Goal: Task Accomplishment & Management: Use online tool/utility

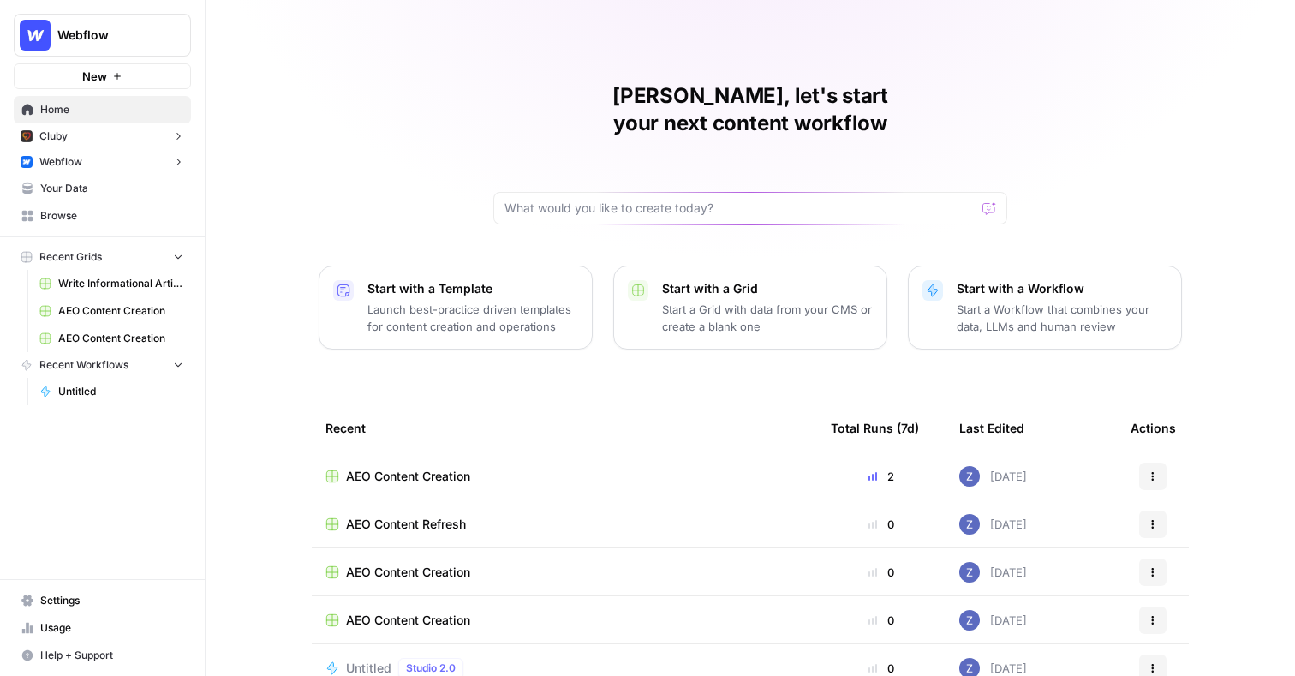
click at [105, 286] on span "Write Informational Article" at bounding box center [120, 283] width 125 height 15
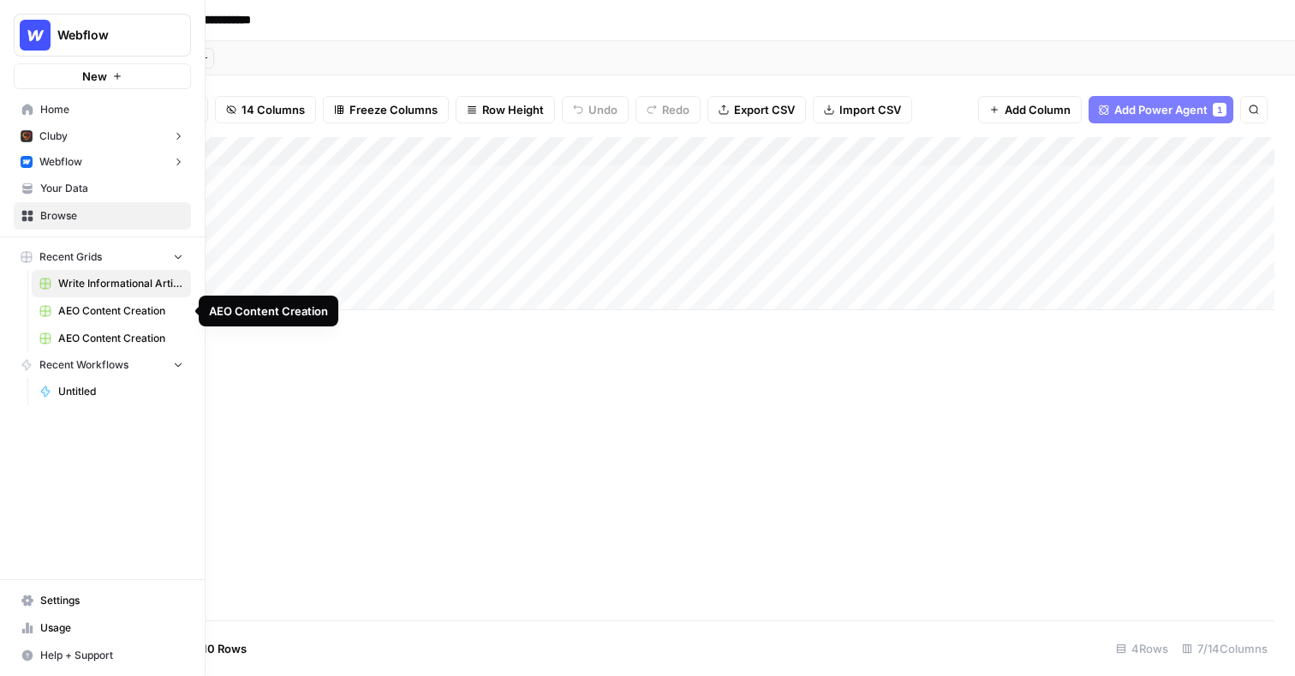
click at [69, 217] on span "Browse" at bounding box center [111, 215] width 143 height 15
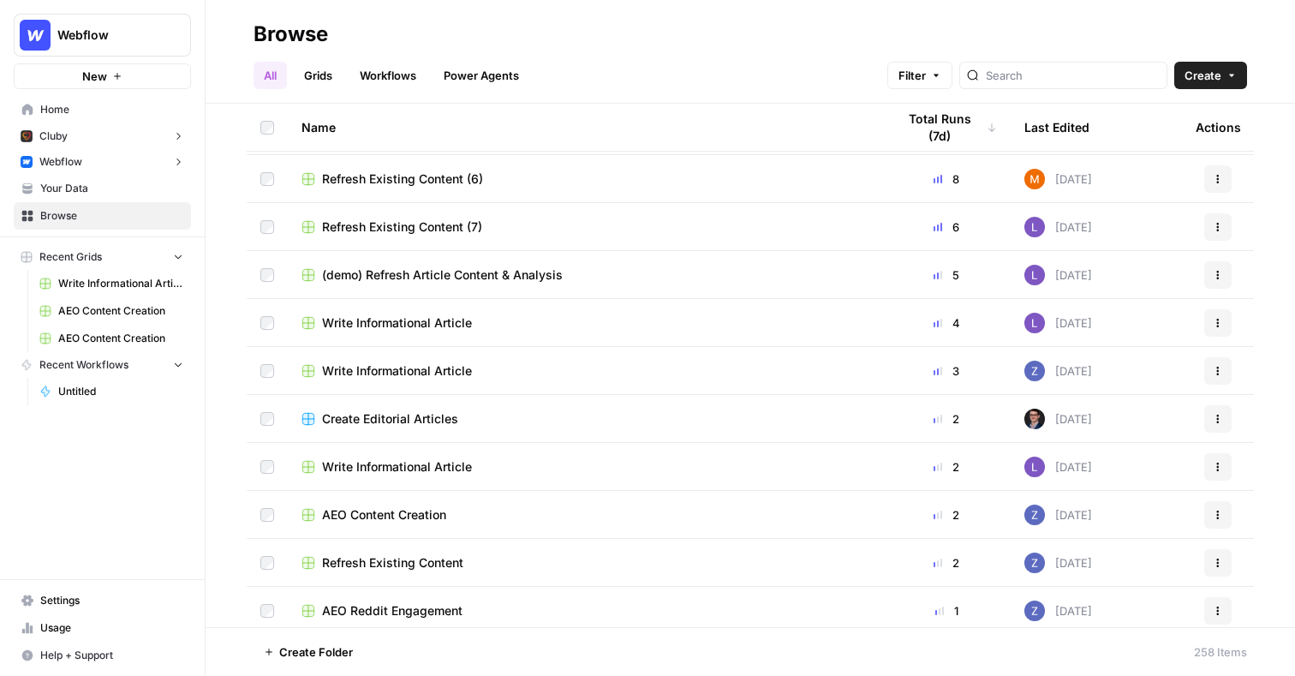
scroll to position [57, 0]
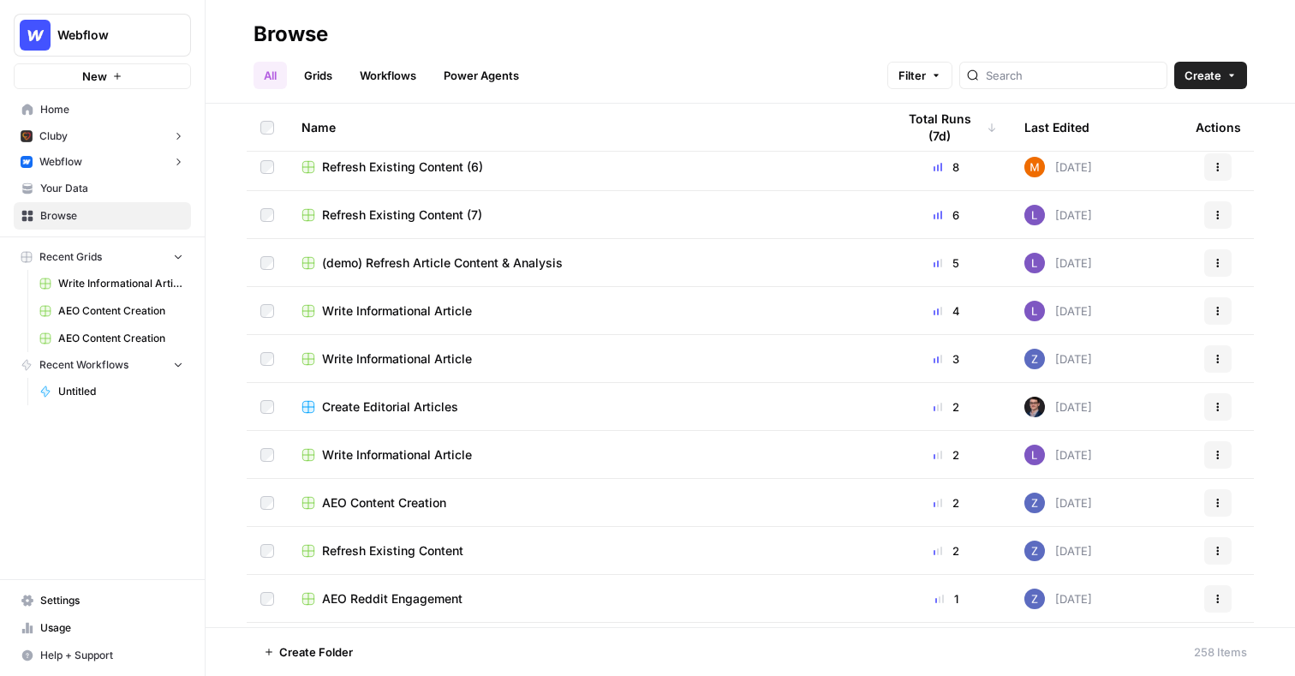
click at [423, 306] on span "Write Informational Article" at bounding box center [397, 310] width 150 height 17
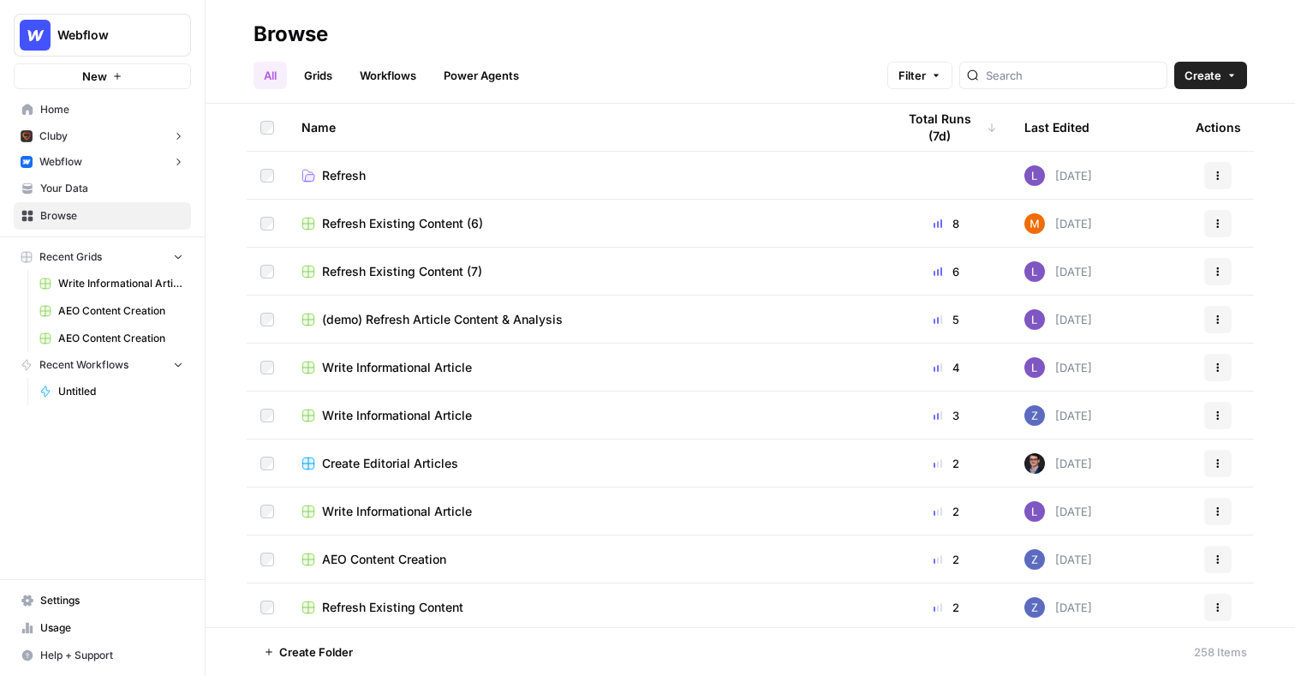
click at [434, 410] on span "Write Informational Article" at bounding box center [397, 415] width 150 height 17
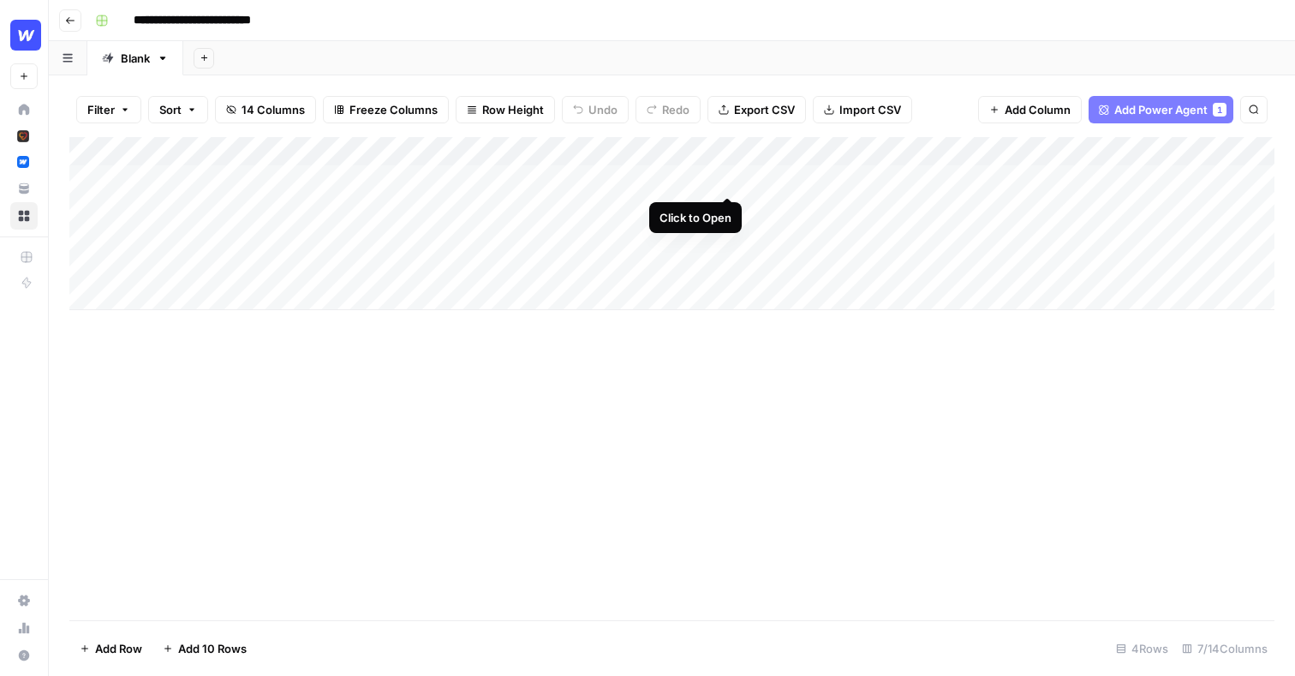
click at [725, 179] on div "Add Column" at bounding box center [671, 223] width 1205 height 173
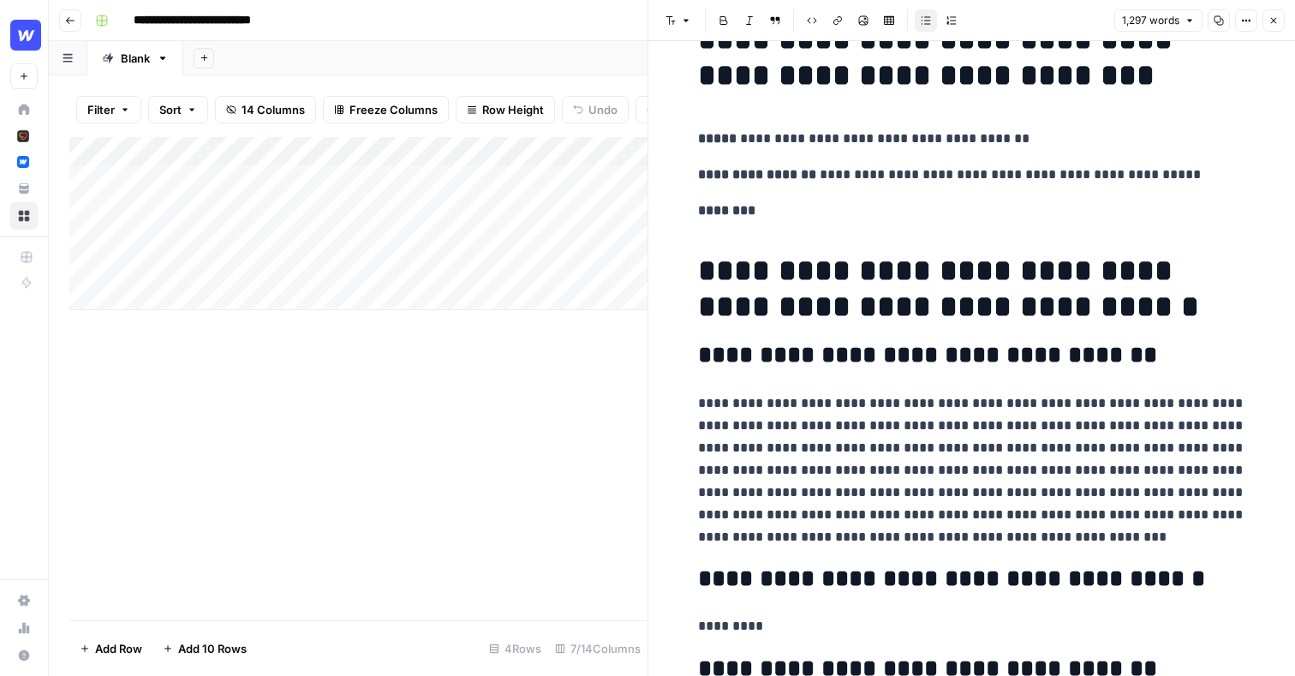
scroll to position [19, 0]
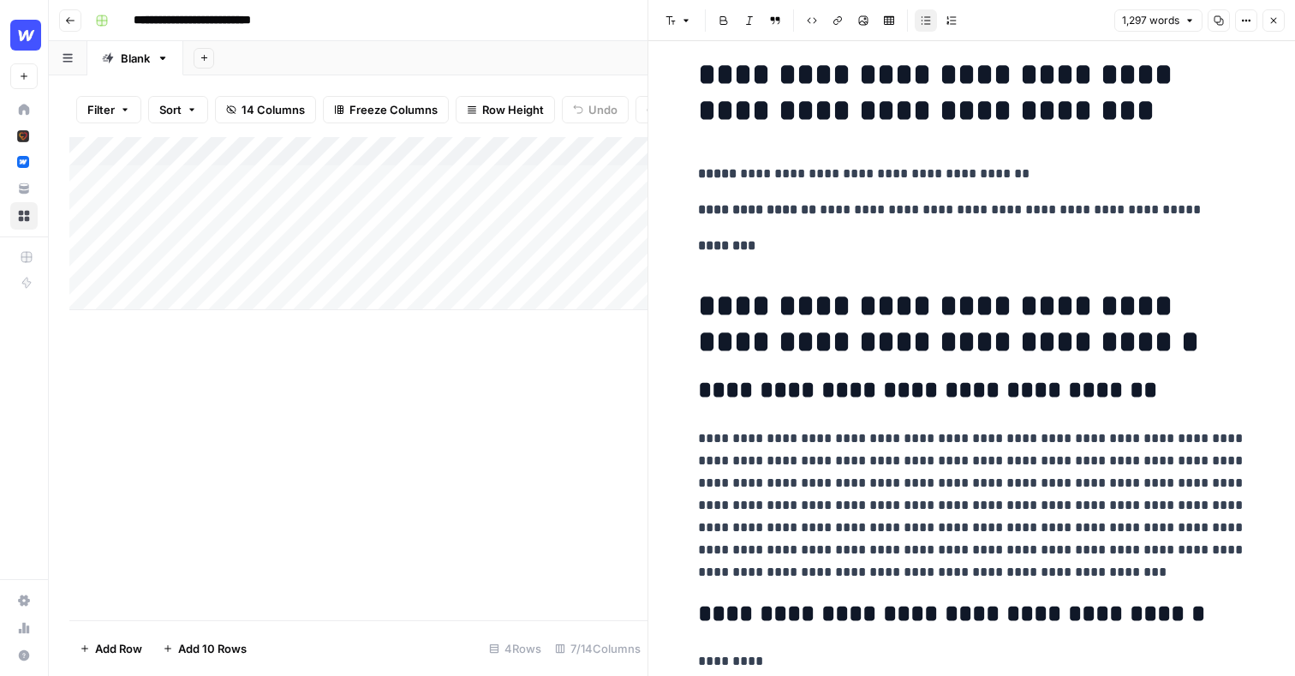
click at [845, 205] on p "**********" at bounding box center [972, 210] width 548 height 22
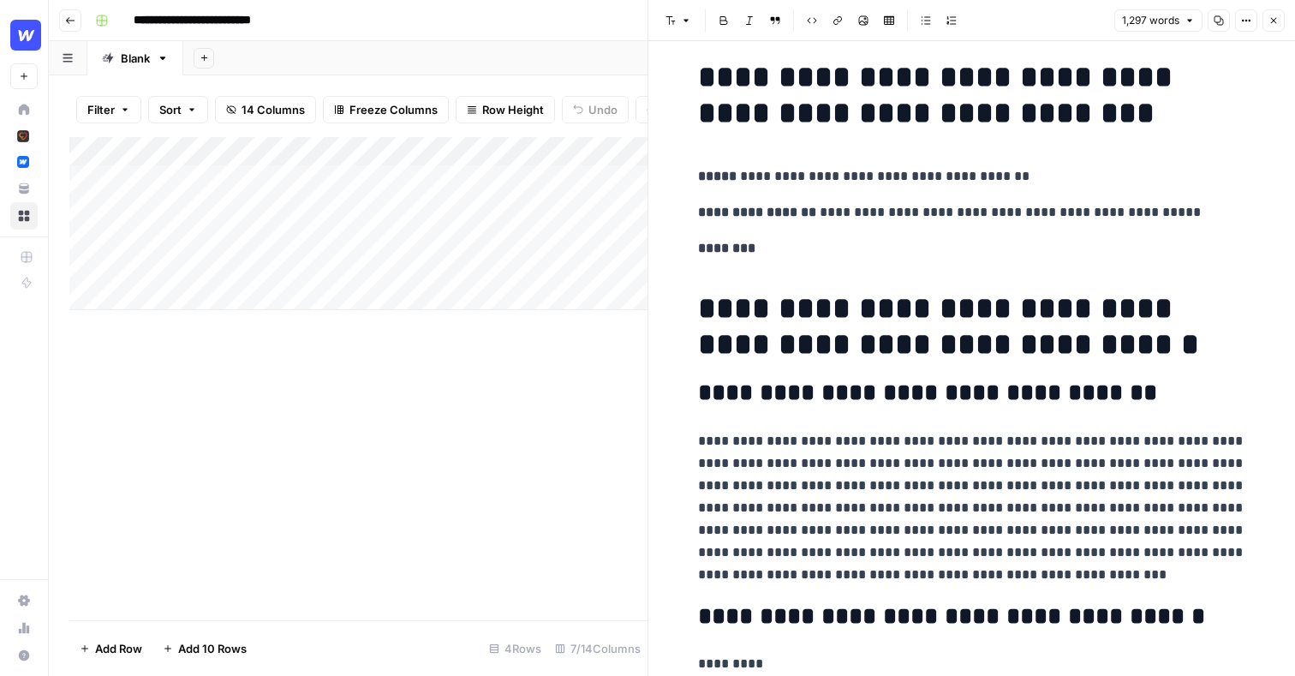
scroll to position [0, 0]
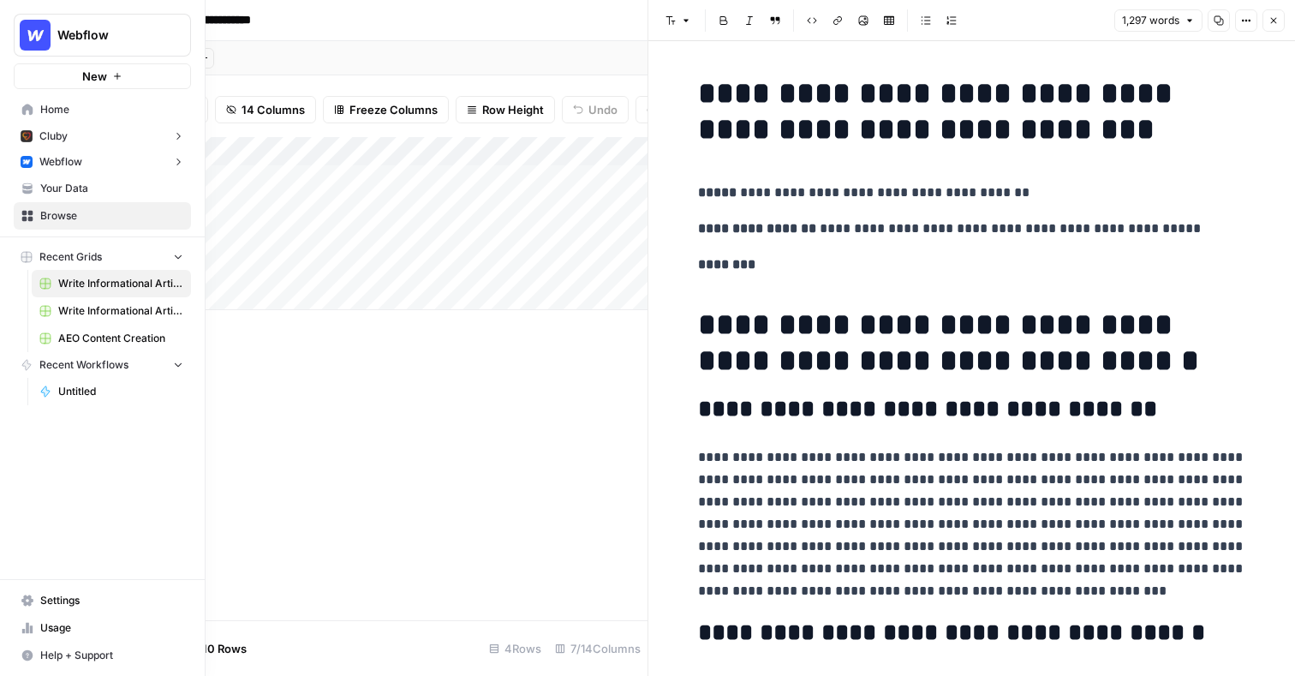
click at [72, 184] on span "Your Data" at bounding box center [111, 188] width 143 height 15
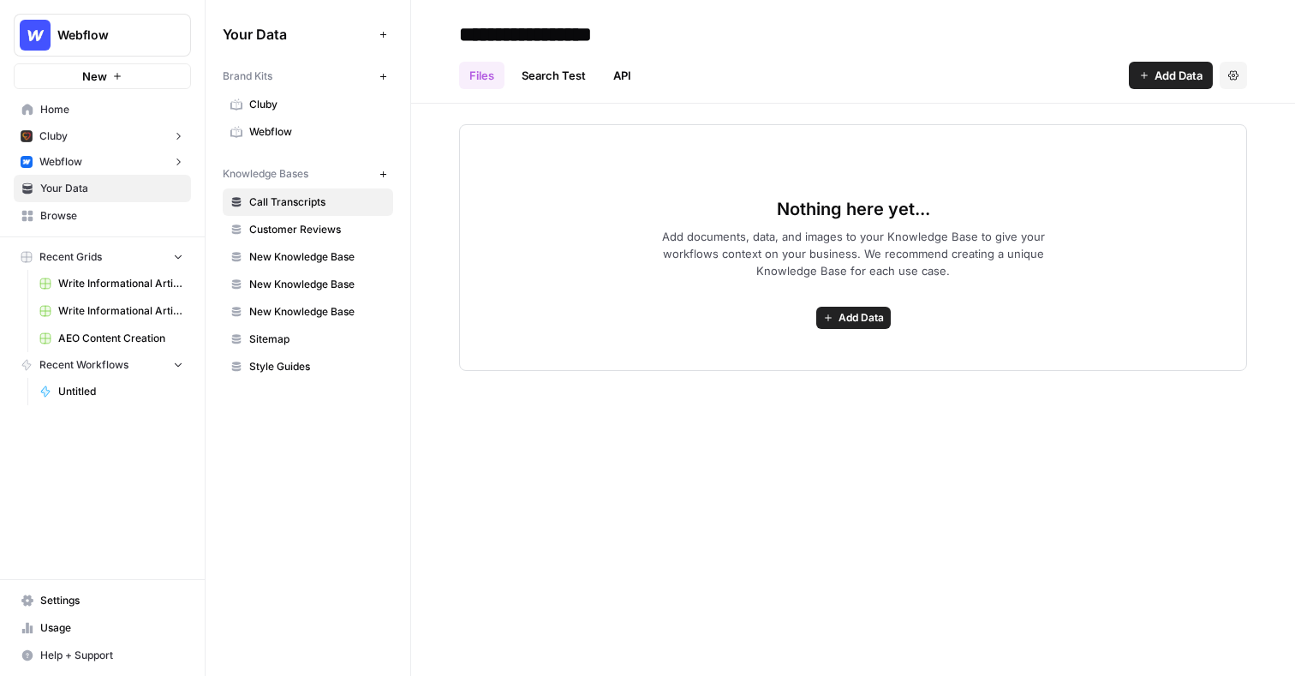
click at [300, 126] on span "Webflow" at bounding box center [317, 131] width 136 height 15
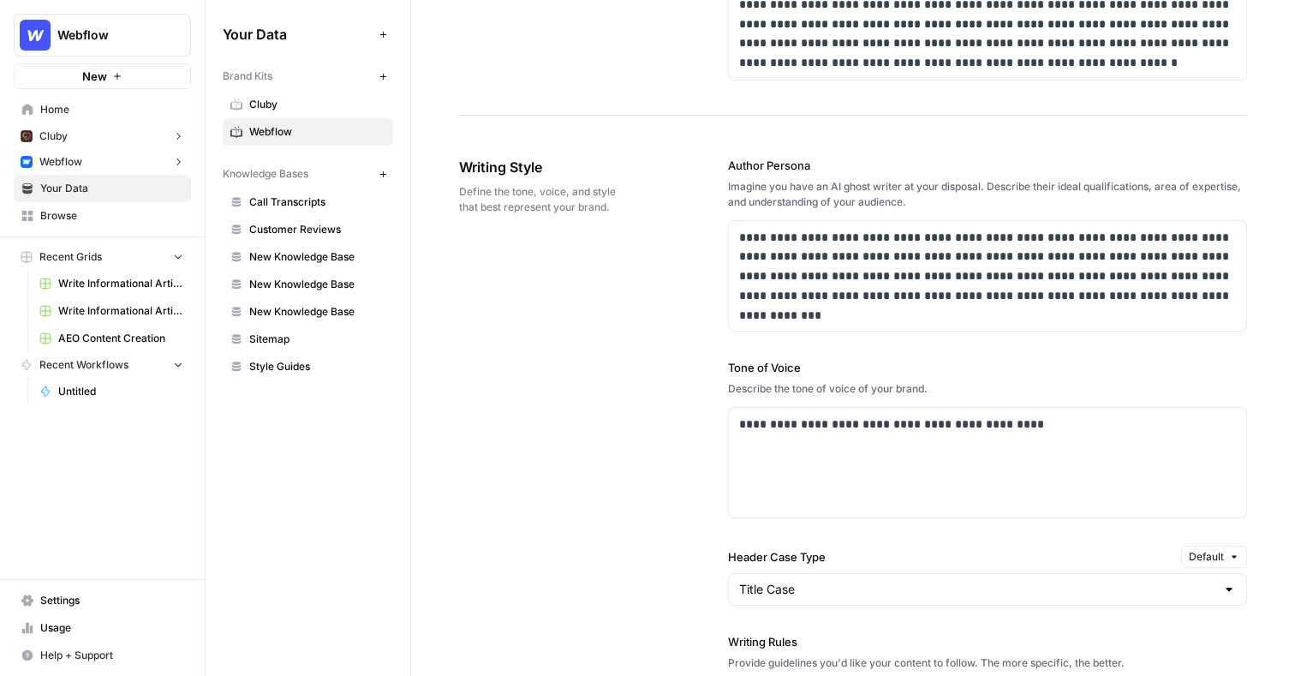
scroll to position [1042, 0]
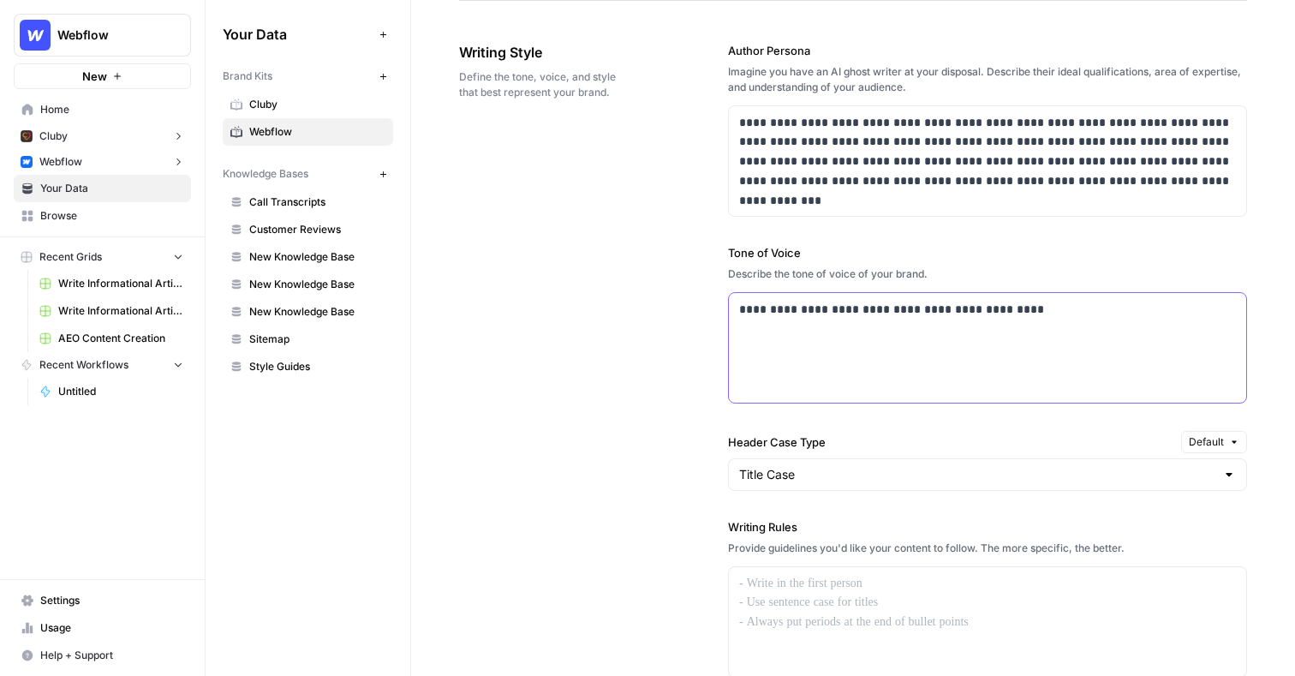
click at [911, 341] on div "**********" at bounding box center [987, 348] width 517 height 110
click at [126, 278] on span "Write Informational Article" at bounding box center [120, 283] width 125 height 15
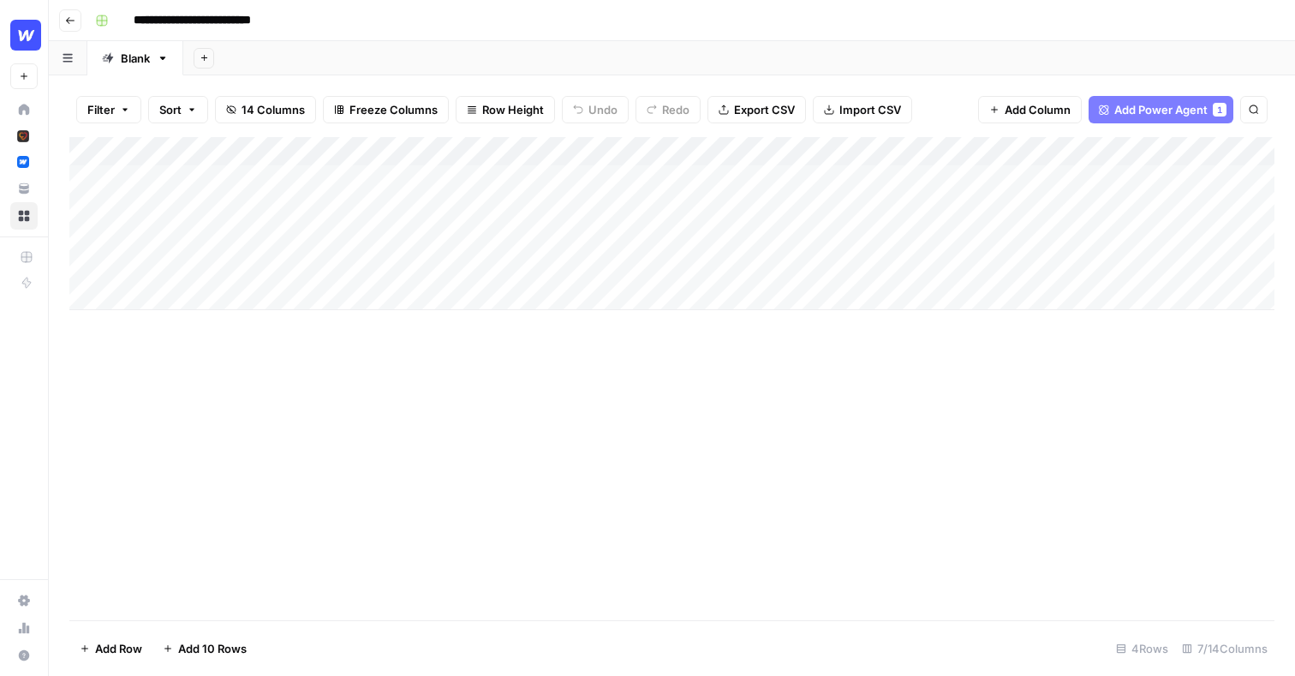
click at [576, 153] on div "Add Column" at bounding box center [671, 223] width 1205 height 173
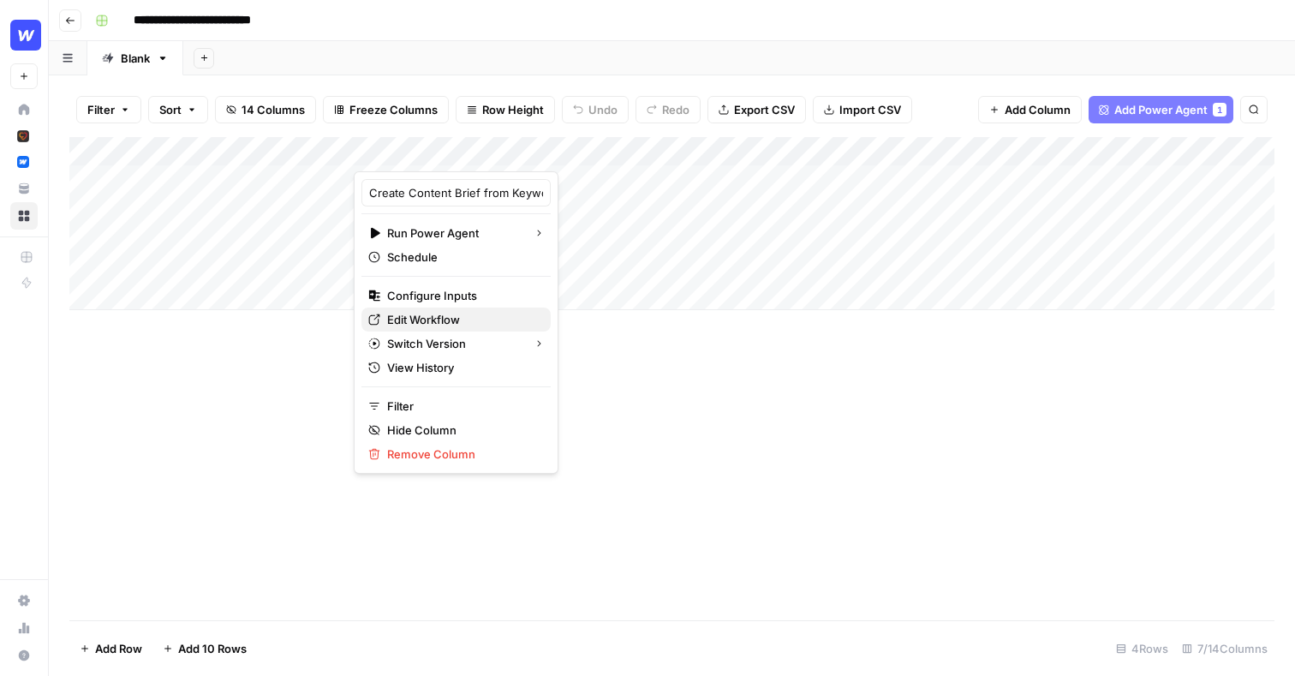
click at [445, 325] on span "Edit Workflow" at bounding box center [462, 319] width 150 height 17
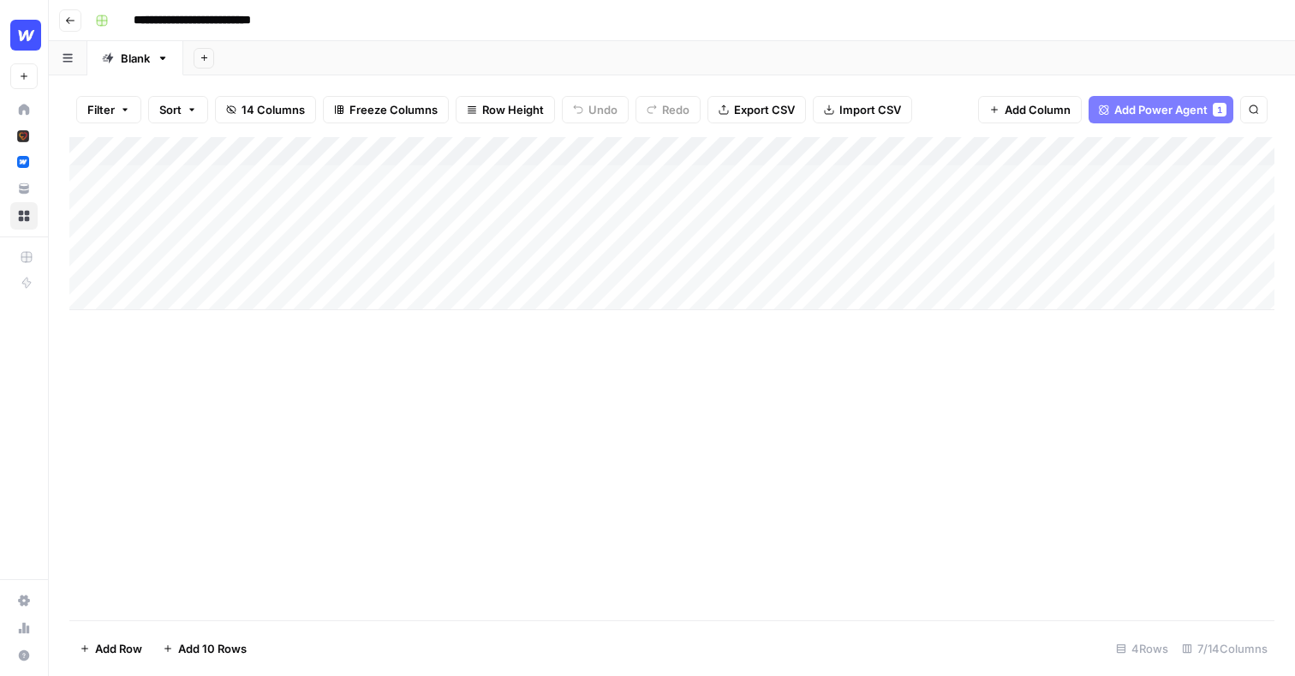
click at [592, 208] on div "Add Column" at bounding box center [671, 223] width 1205 height 173
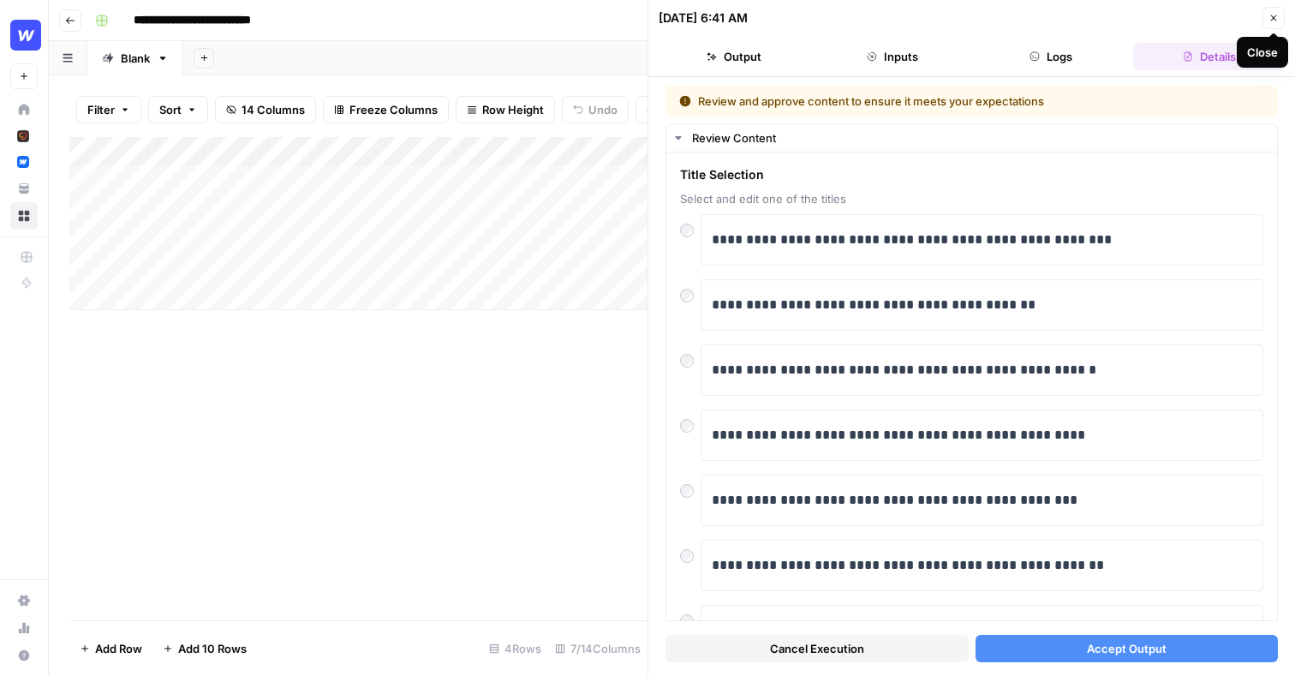
click at [1271, 19] on icon "button" at bounding box center [1274, 18] width 6 height 6
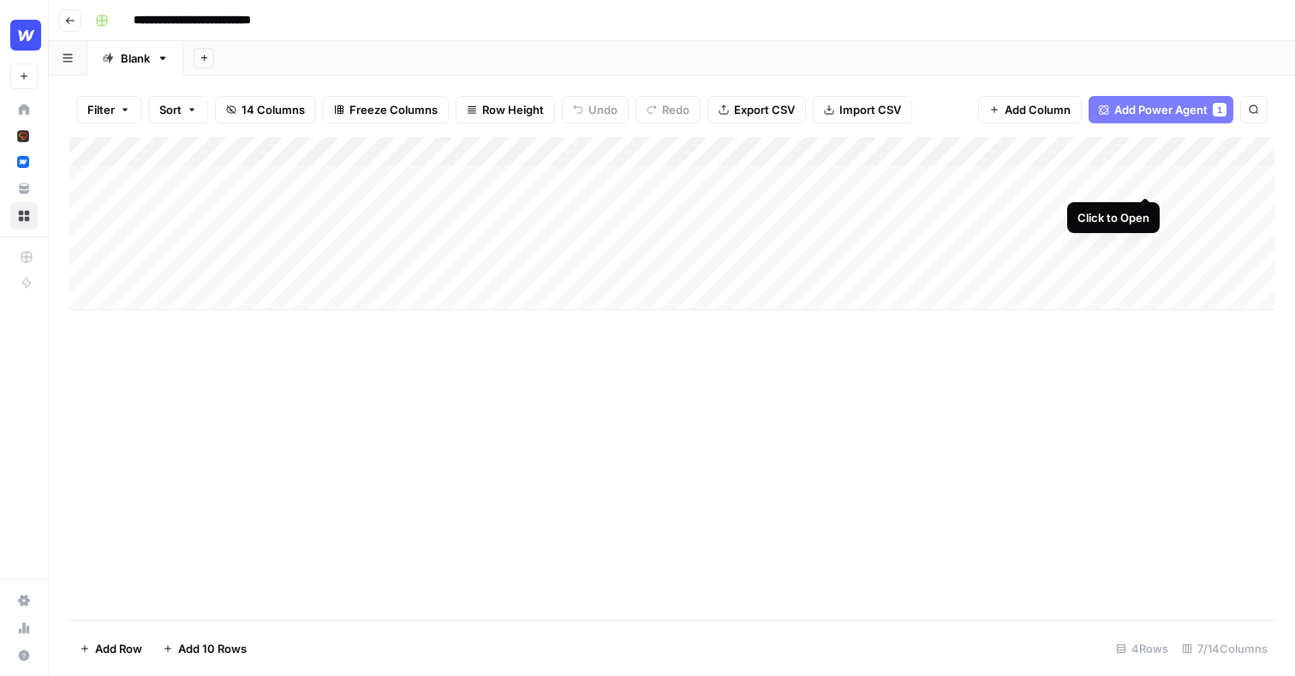
click at [1140, 177] on div "Add Column" at bounding box center [671, 223] width 1205 height 173
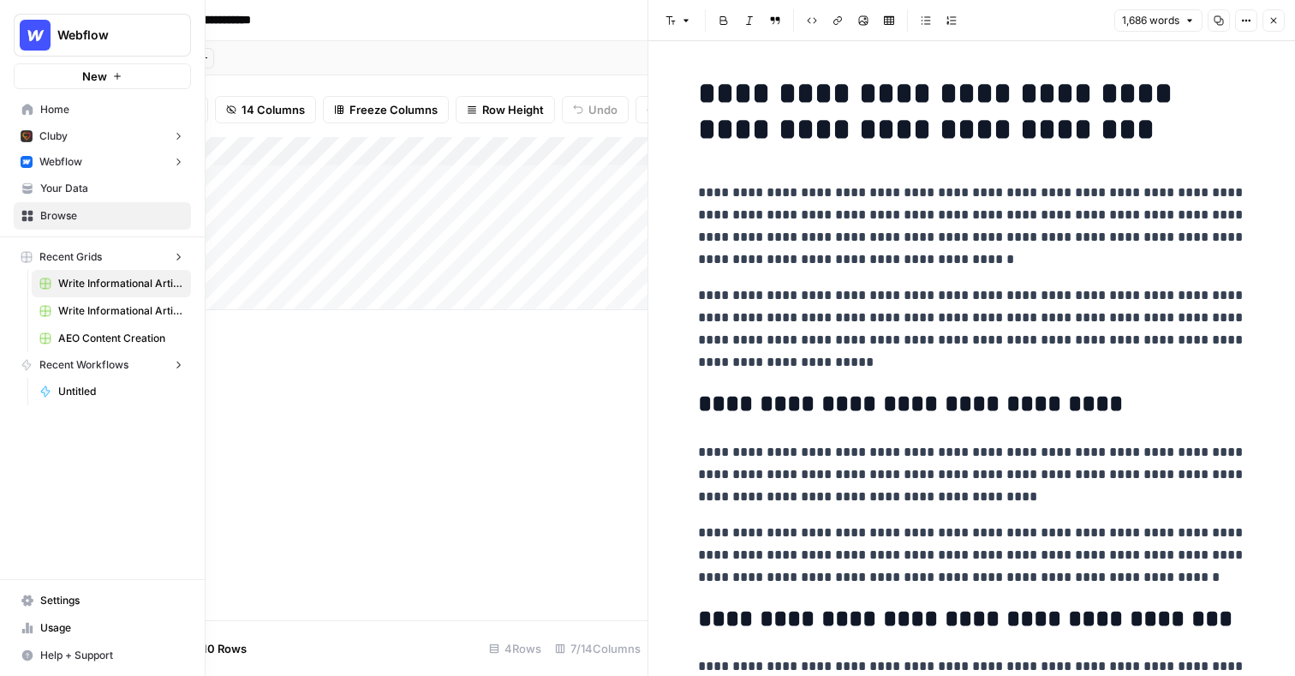
click at [31, 116] on link "Home" at bounding box center [102, 109] width 177 height 27
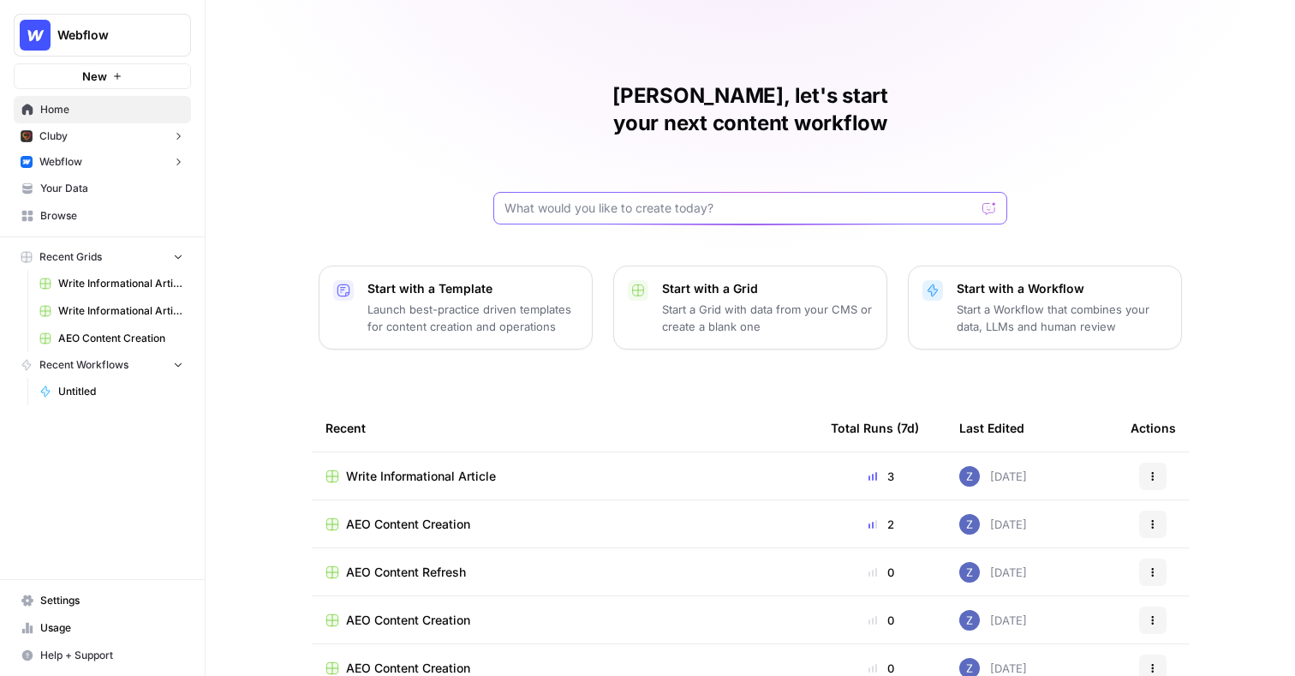
click at [605, 199] on input "text" at bounding box center [739, 207] width 471 height 17
click at [702, 199] on input "create a workflow that takes a newletter as" at bounding box center [732, 207] width 457 height 17
click at [788, 199] on input "create a workflow that takes a newsletter as" at bounding box center [732, 207] width 457 height 17
type input "create a workflow that takes a newsletter as an input and optimizes the newslet…"
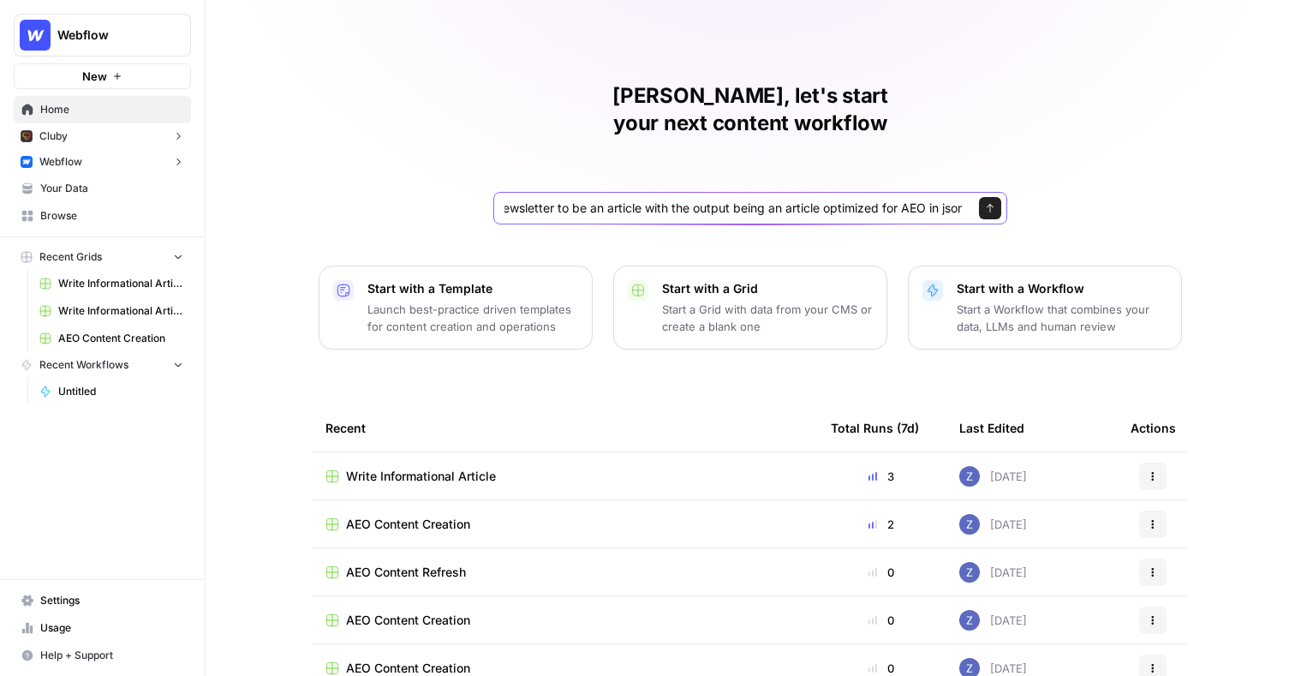
scroll to position [0, 420]
click button "Send" at bounding box center [990, 208] width 22 height 22
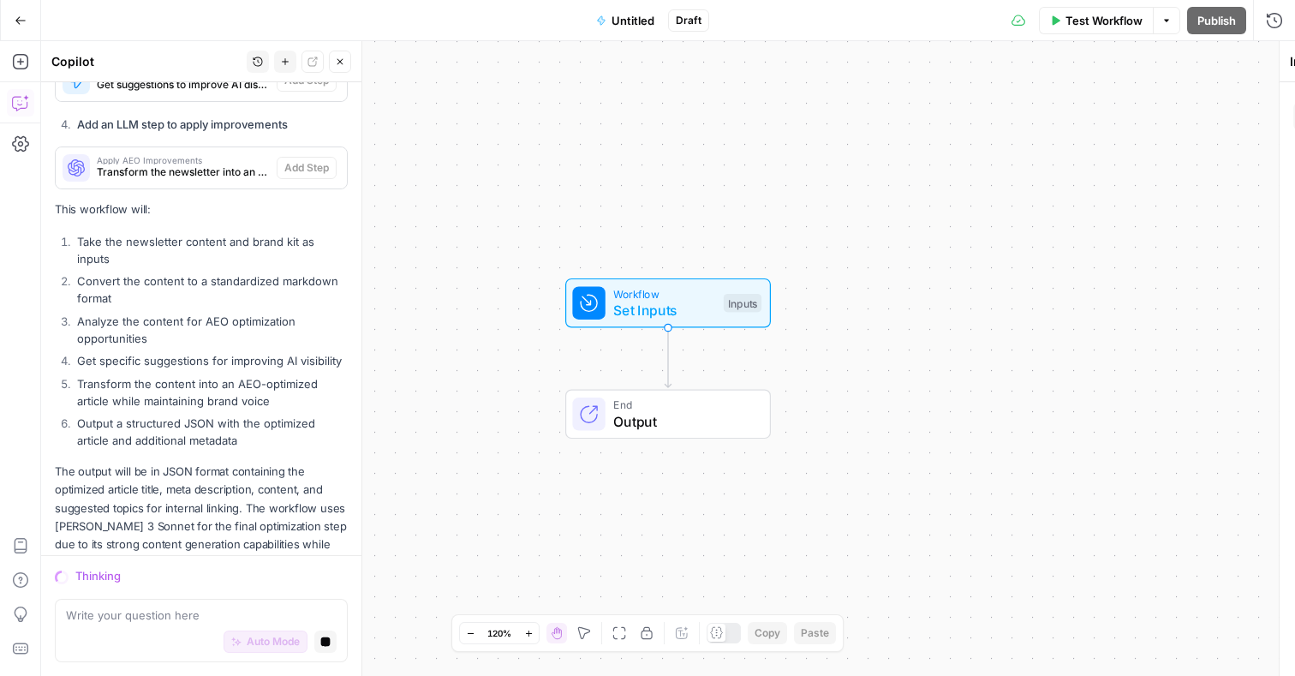
scroll to position [801, 0]
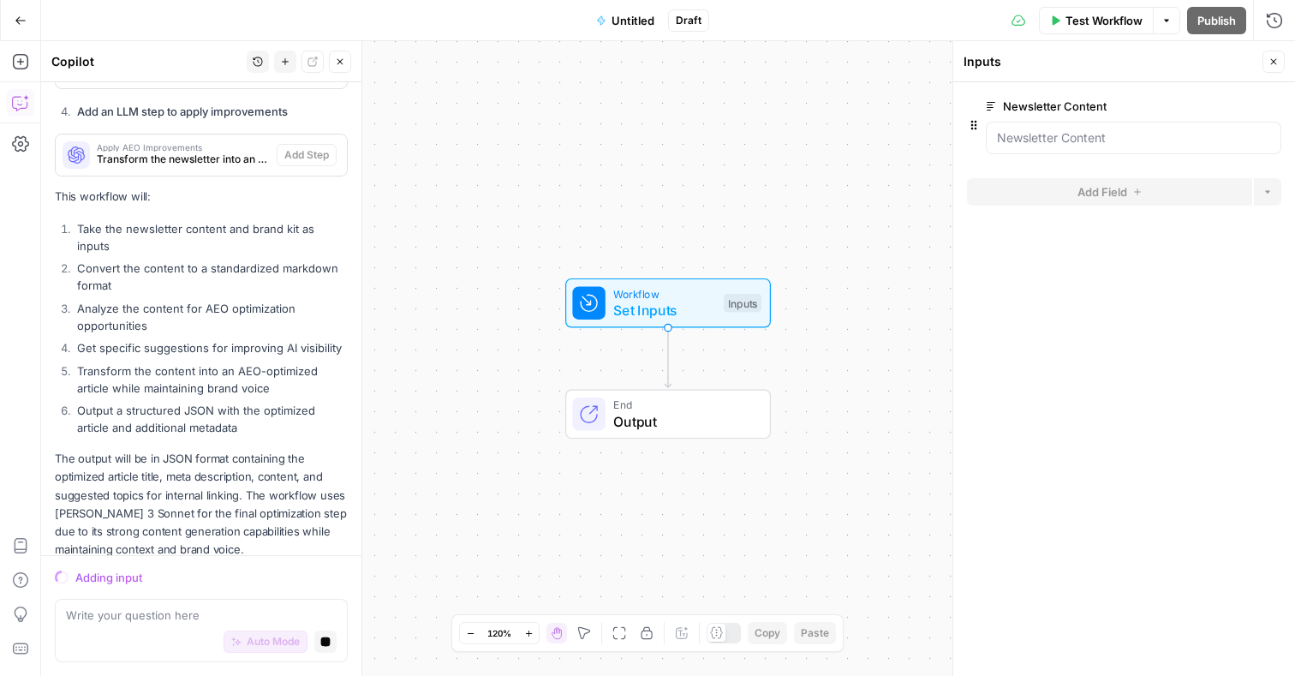
click at [1089, 125] on div at bounding box center [1132, 138] width 295 height 33
click at [1089, 138] on Content "Newsletter Content" at bounding box center [1133, 137] width 273 height 17
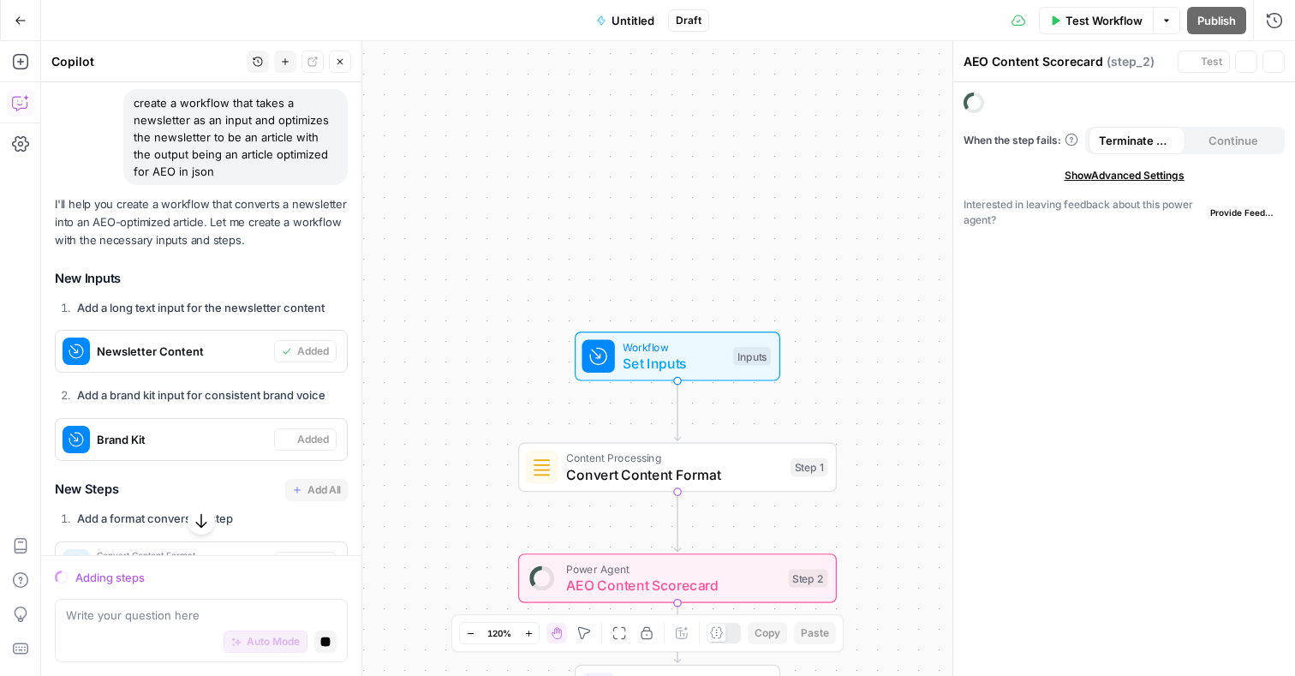
scroll to position [0, 0]
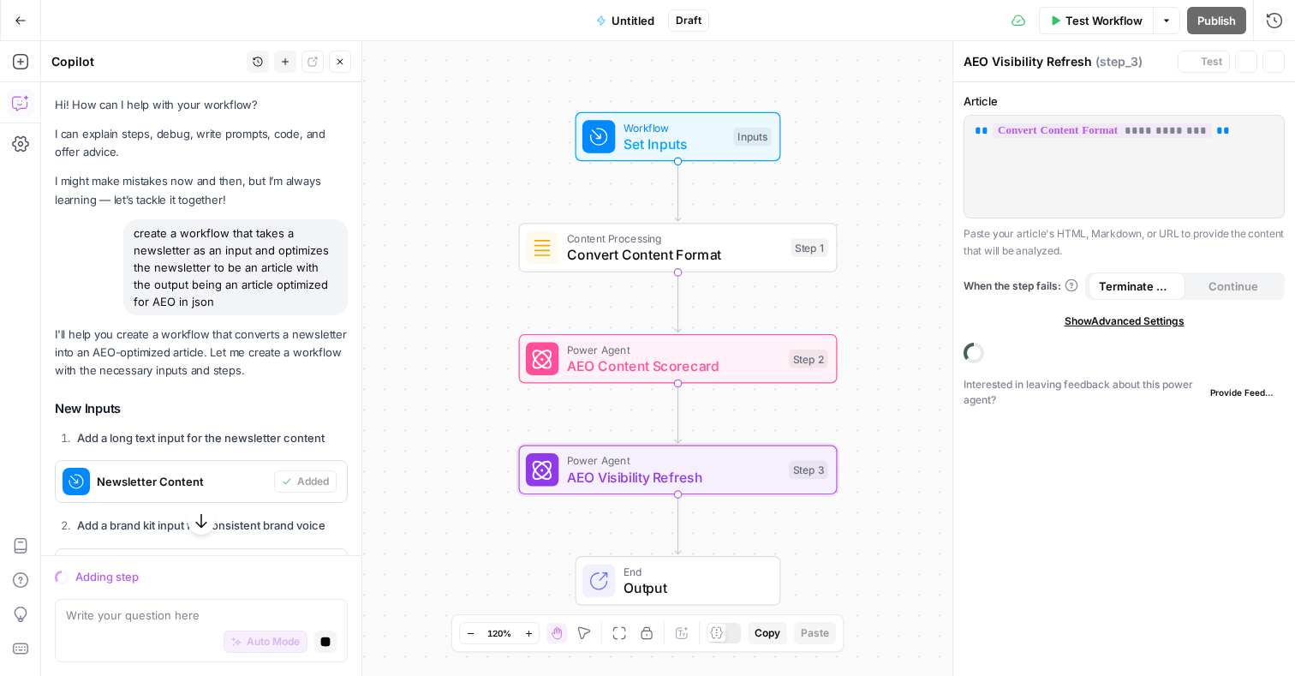
drag, startPoint x: 765, startPoint y: 225, endPoint x: 763, endPoint y: 188, distance: 37.8
click at [764, 188] on div "Workflow Set Inputs Inputs Content Processing Convert Content Format Step 1 Pow…" at bounding box center [667, 358] width 1253 height 634
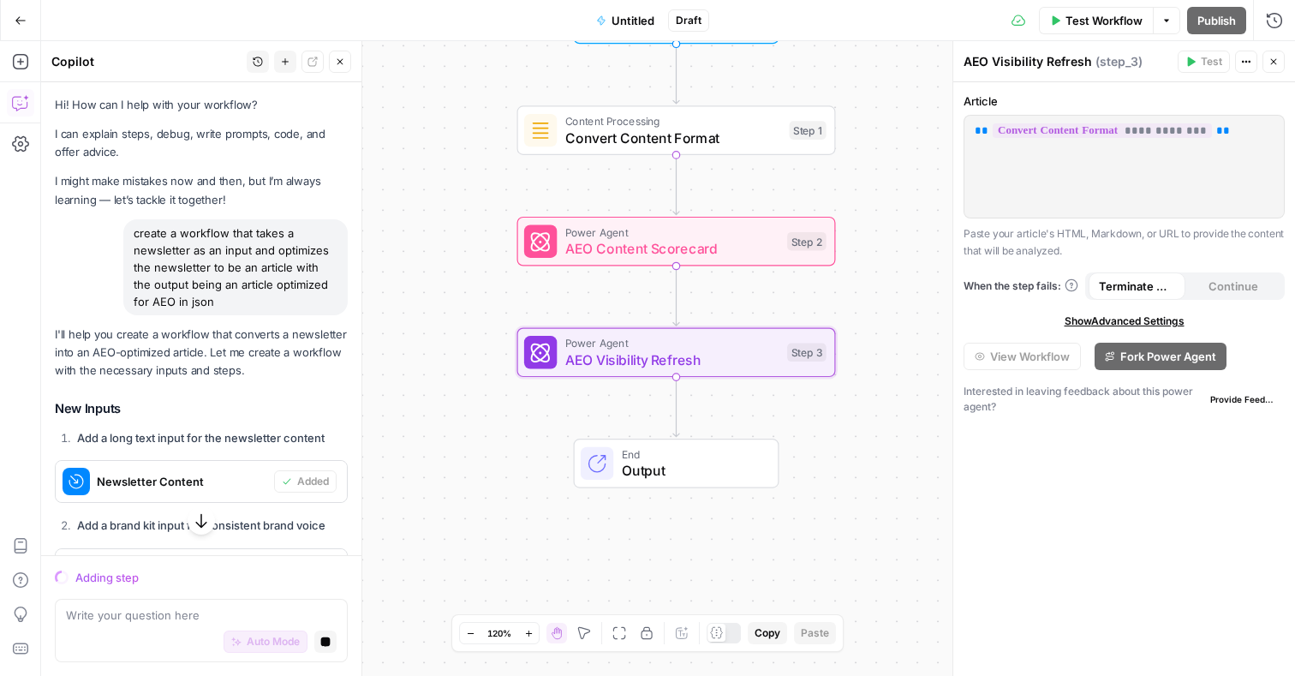
drag, startPoint x: 893, startPoint y: 359, endPoint x: 892, endPoint y: 241, distance: 117.3
click at [892, 241] on div "Workflow Set Inputs Inputs Content Processing Convert Content Format Step 1 Pow…" at bounding box center [667, 358] width 1253 height 634
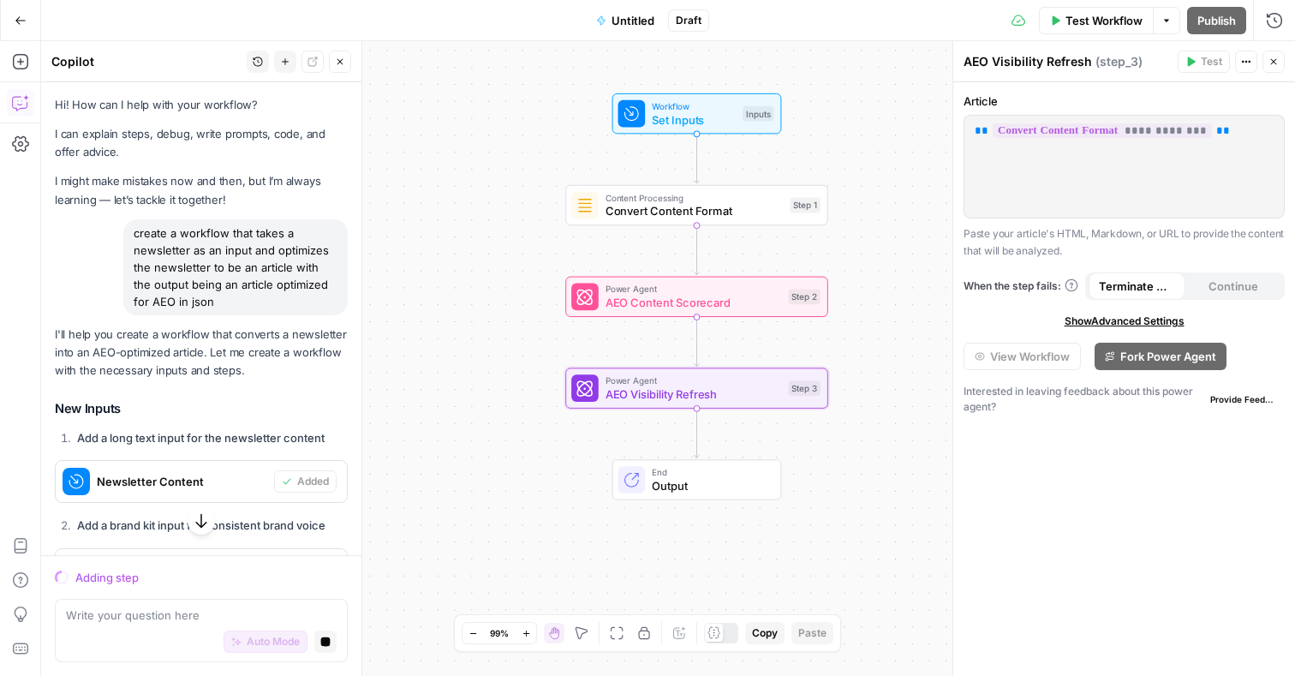
drag, startPoint x: 875, startPoint y: 152, endPoint x: 872, endPoint y: 191, distance: 39.5
click at [872, 193] on div "Workflow Set Inputs Inputs Content Processing Convert Content Format Step 1 Pow…" at bounding box center [667, 358] width 1253 height 634
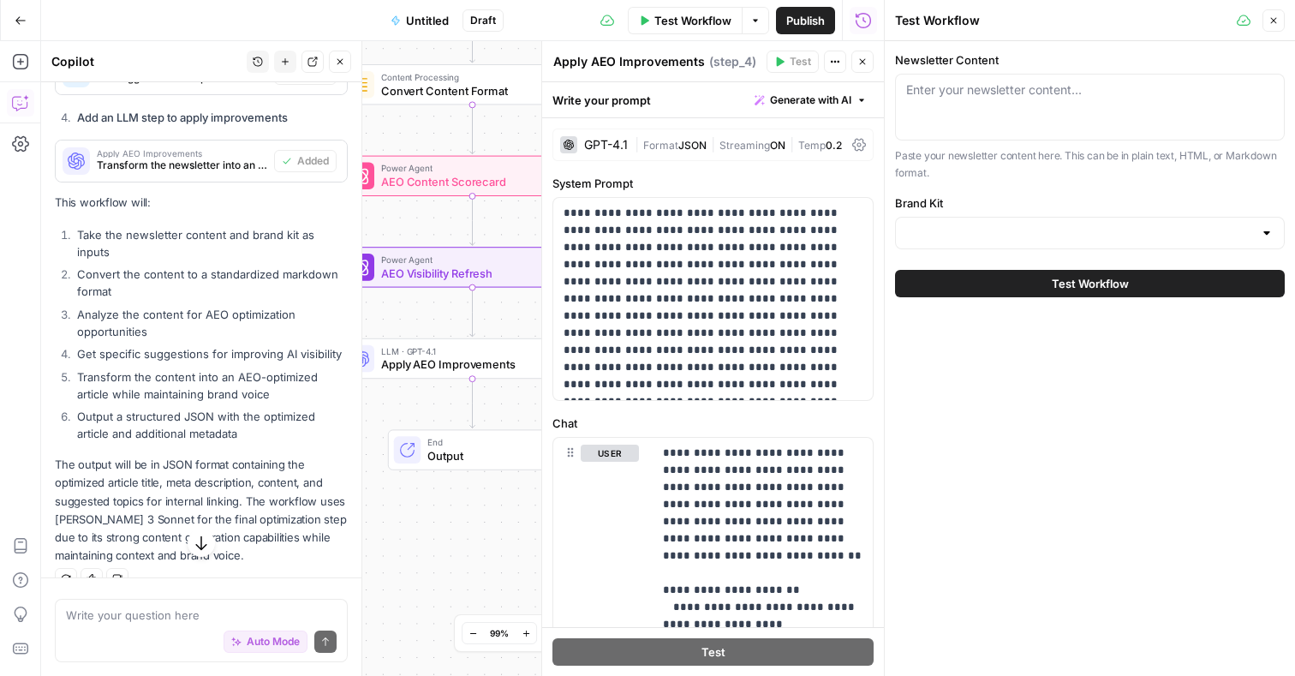
scroll to position [833, 0]
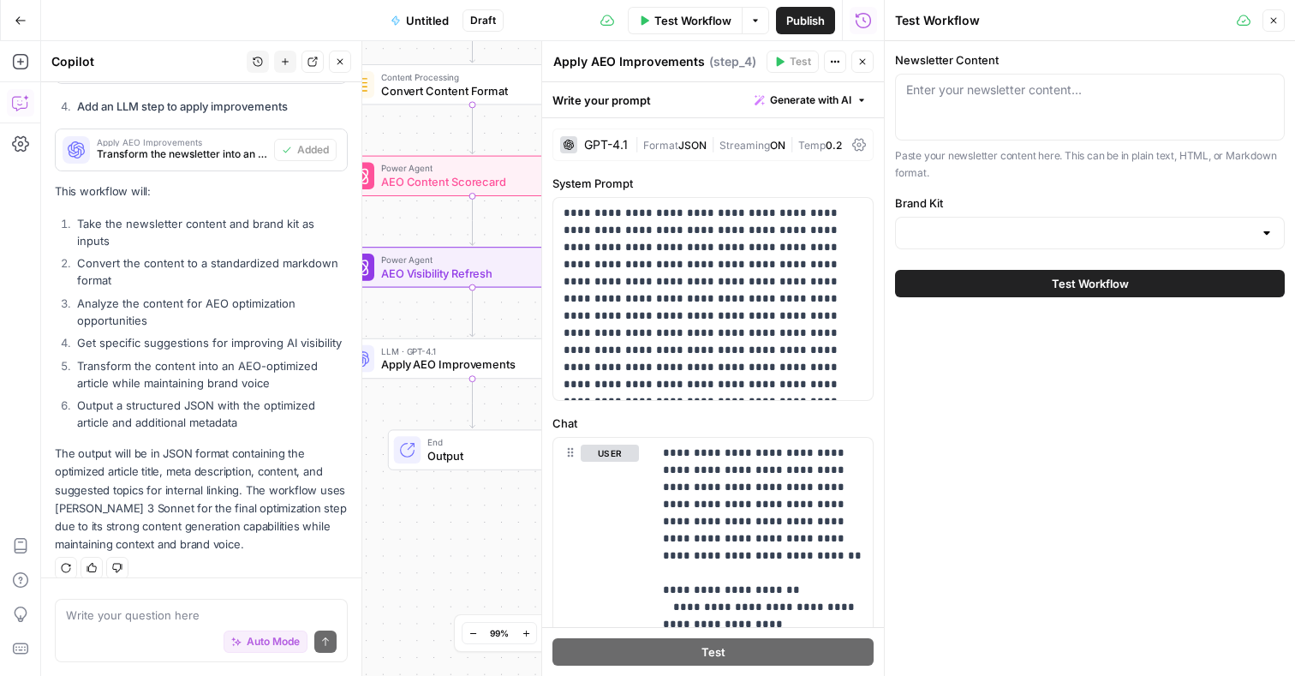
click at [1095, 102] on div "Enter your newsletter content..." at bounding box center [1090, 107] width 390 height 67
click at [1013, 228] on input "Brand Kit" at bounding box center [1079, 232] width 347 height 17
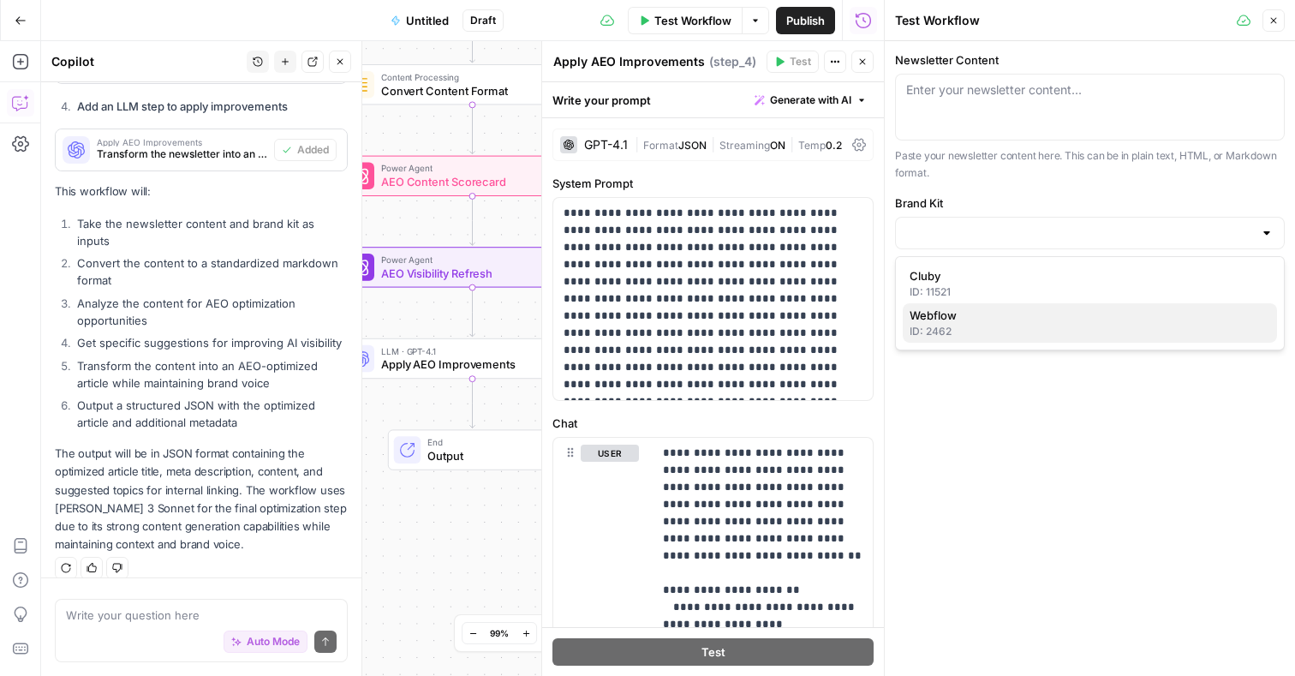
click at [1039, 310] on span "Webflow" at bounding box center [1086, 315] width 354 height 17
type input "Webflow"
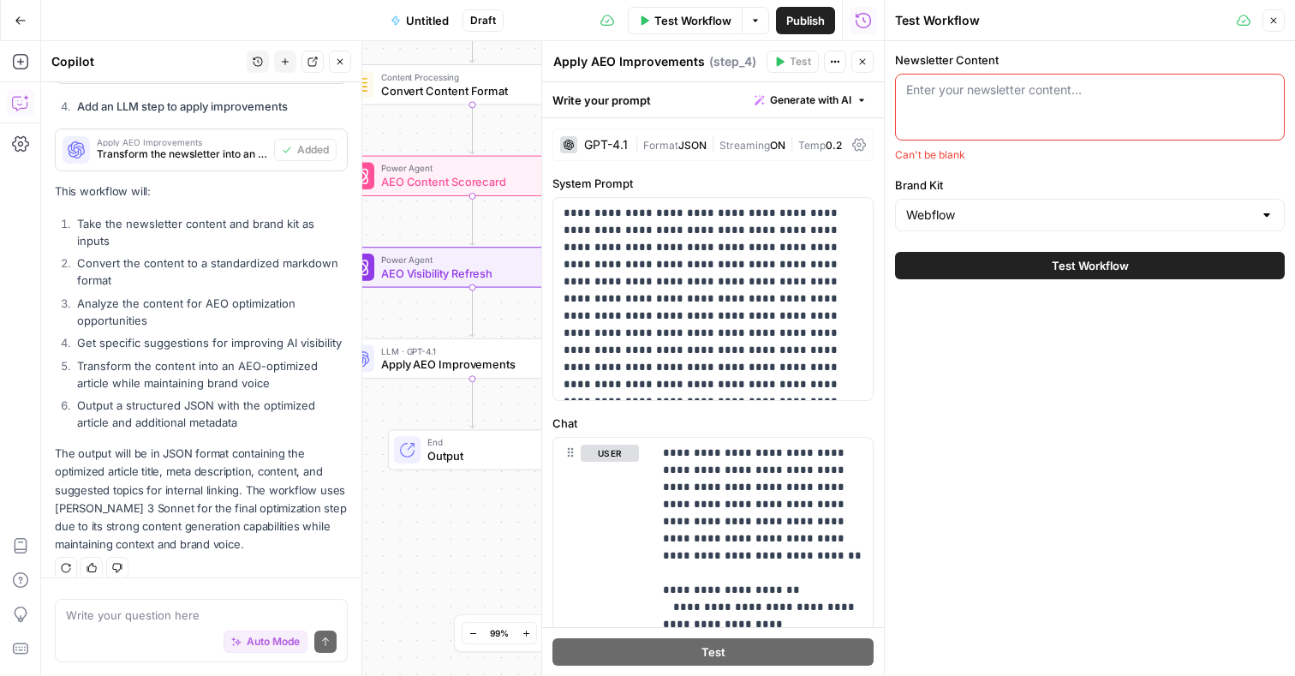
click at [1034, 105] on div "Enter your newsletter content..." at bounding box center [1090, 107] width 390 height 67
click at [953, 109] on div "Enter your newsletter content..." at bounding box center [1090, 107] width 390 height 67
paste textarea "Lorem ipsum dolorsi ametco adip eli seddoeiusmo tempor incididun: utla etdolo m…"
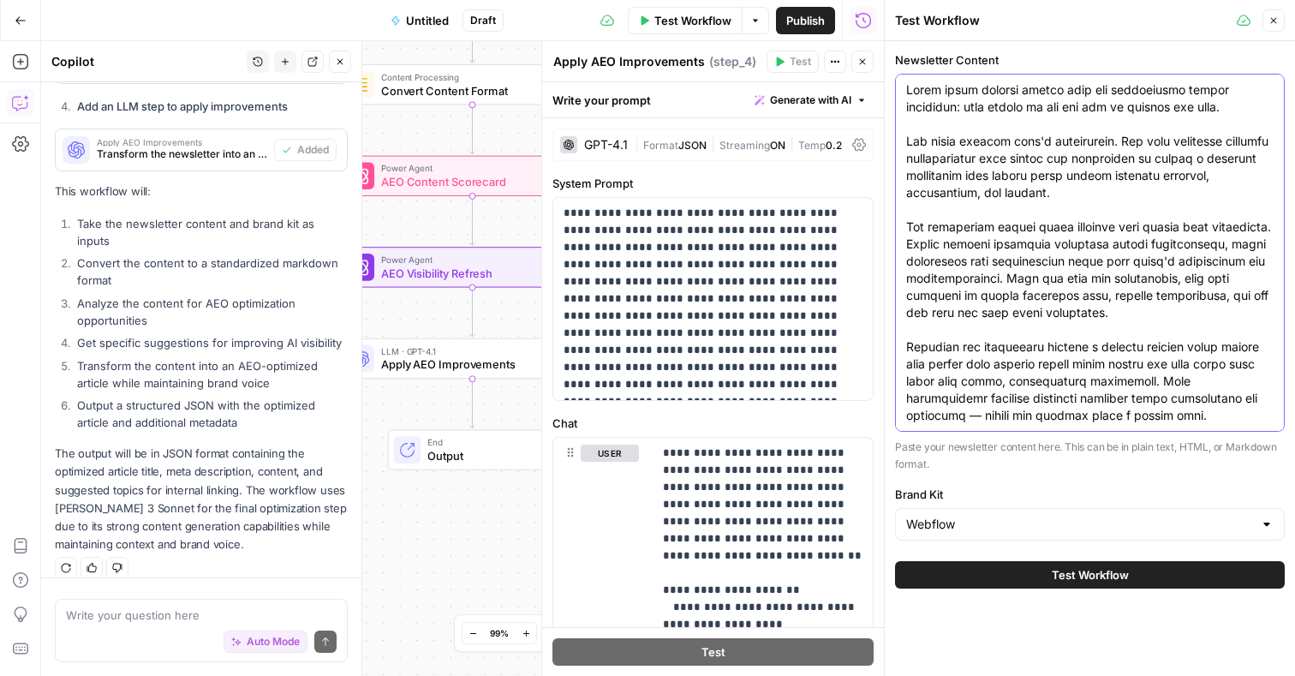
scroll to position [4940, 0]
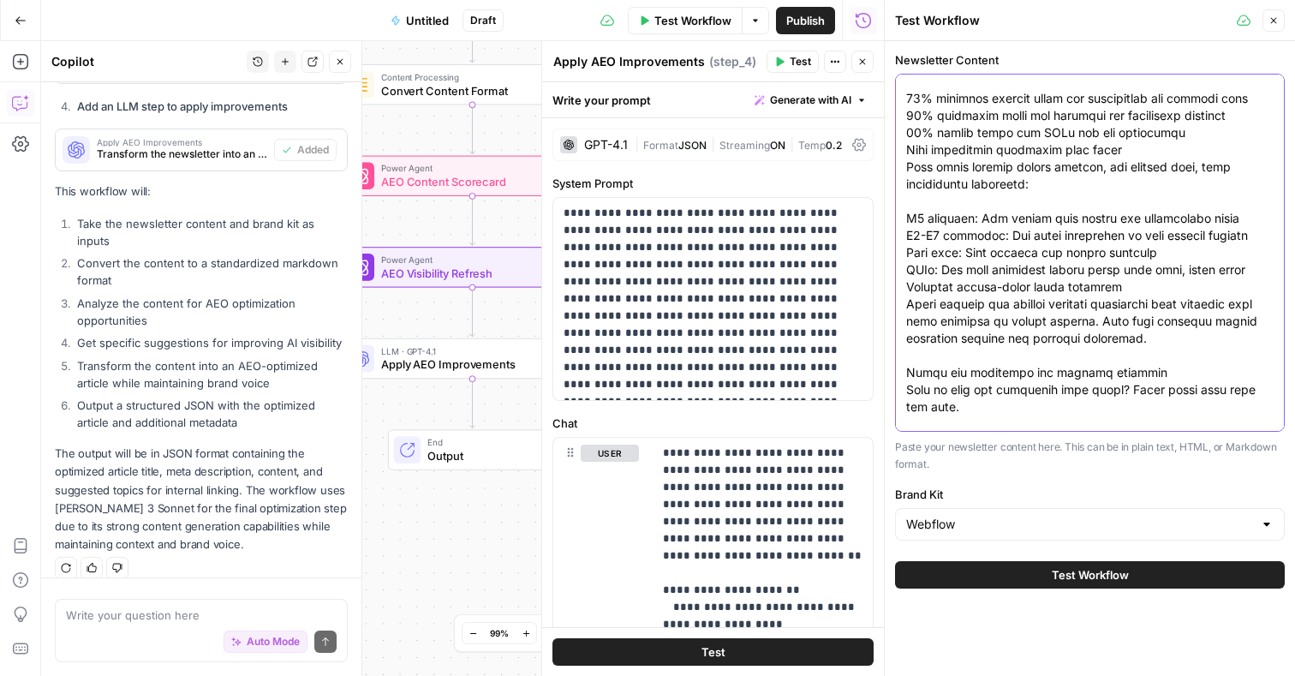
type textarea "Lorem ipsum dolorsi ametco adip eli seddoeiusmo tempor incididun: utla etdolo m…"
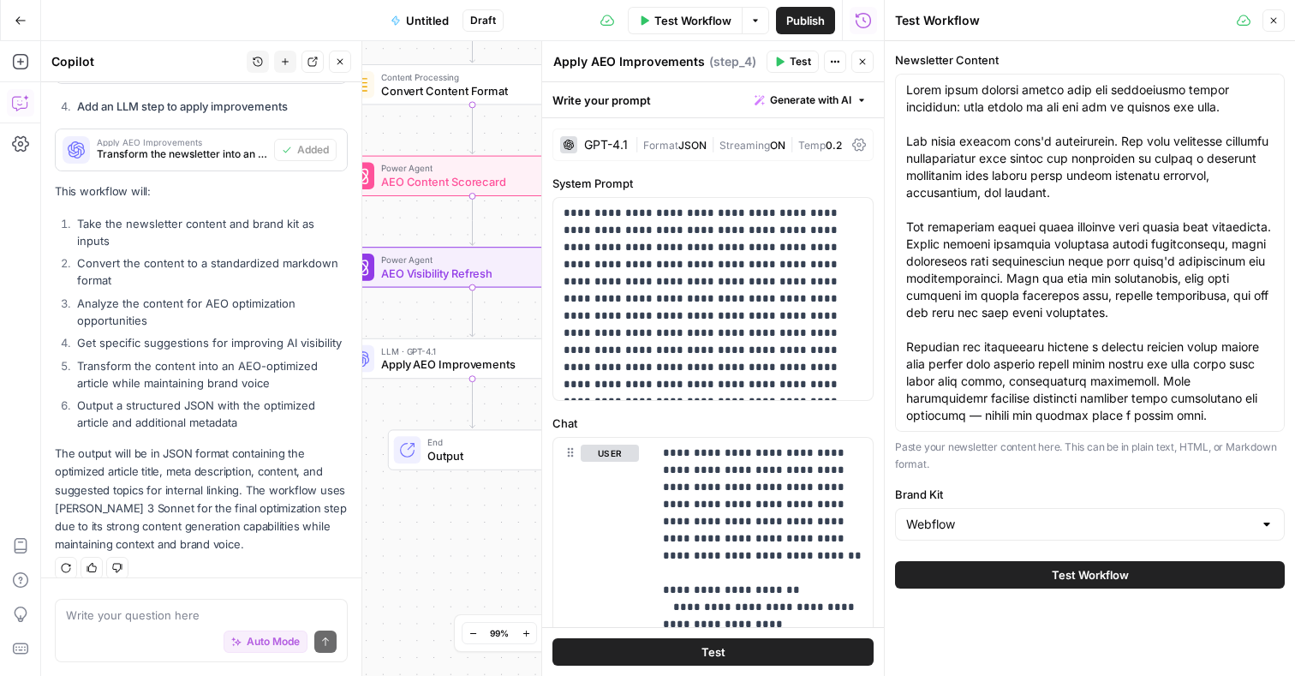
click at [1123, 574] on span "Test Workflow" at bounding box center [1089, 574] width 77 height 17
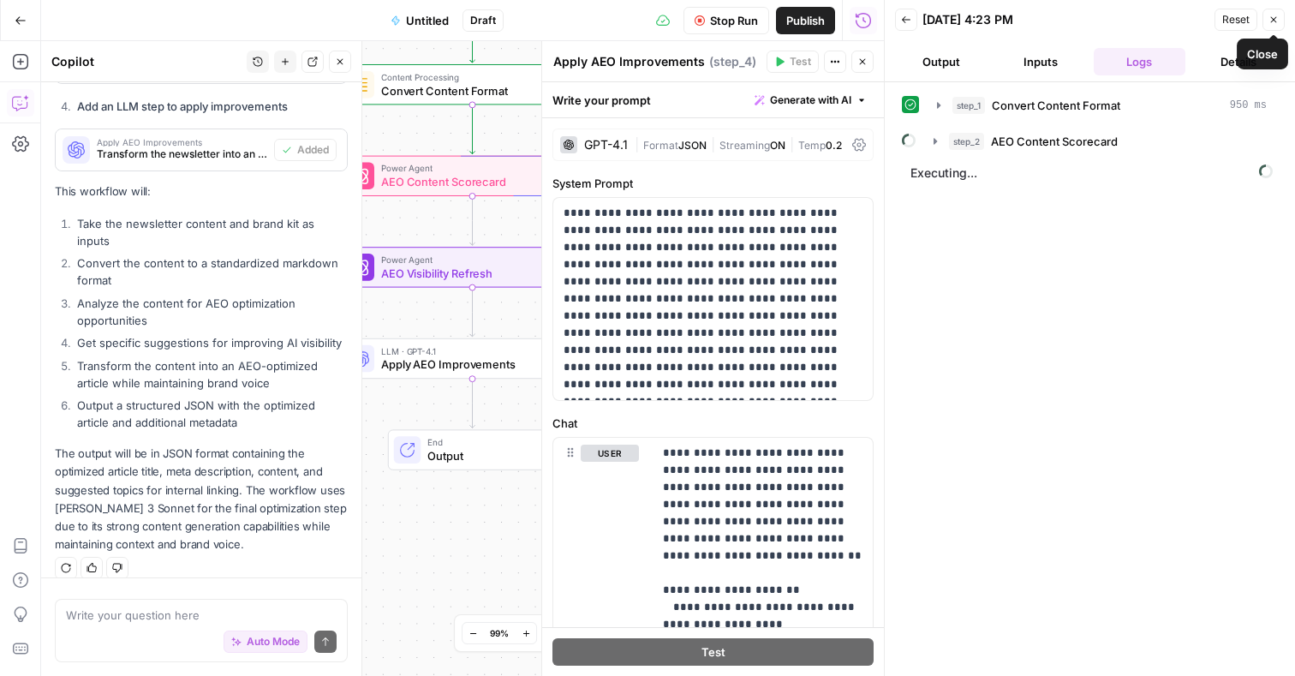
click at [1278, 19] on button "Close" at bounding box center [1273, 20] width 22 height 22
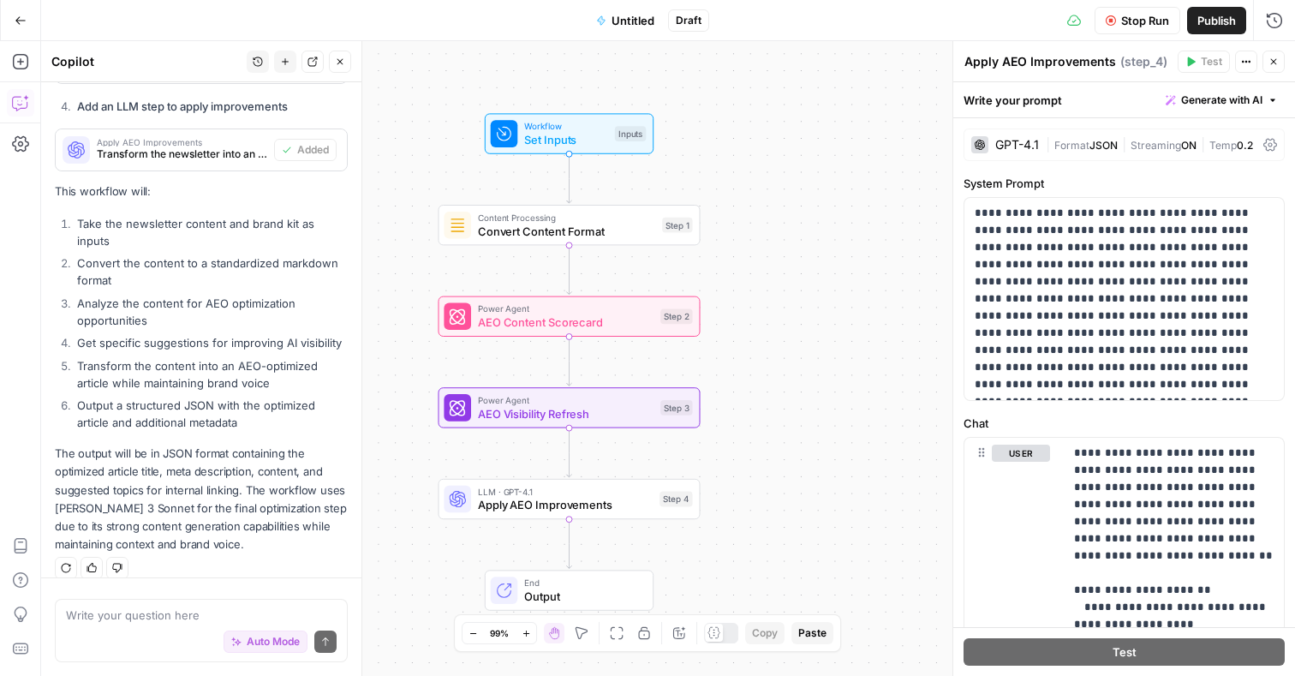
drag, startPoint x: 710, startPoint y: 217, endPoint x: 807, endPoint y: 359, distance: 171.2
click at [807, 359] on div "Workflow Set Inputs Inputs Content Processing Convert Content Format Step 1 Pow…" at bounding box center [667, 358] width 1253 height 634
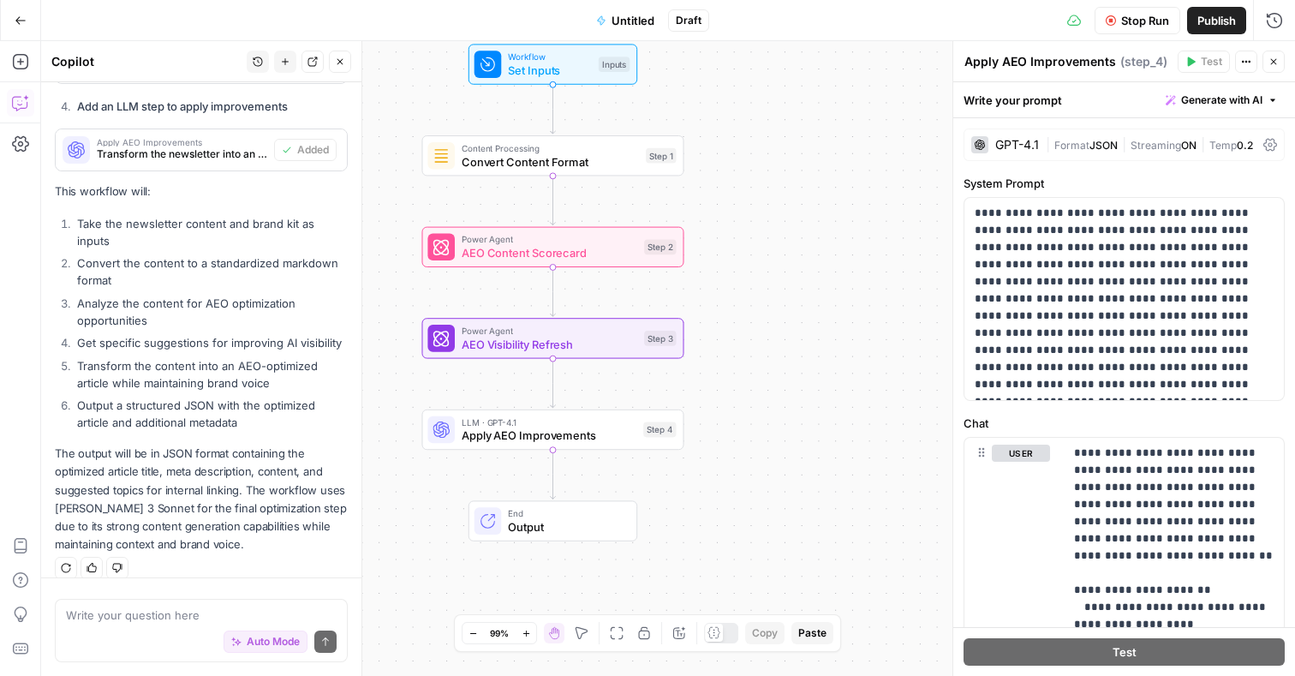
drag, startPoint x: 806, startPoint y: 516, endPoint x: 780, endPoint y: 491, distance: 35.7
click at [780, 491] on div "Workflow Set Inputs Inputs Content Processing Convert Content Format Step 1 Pow…" at bounding box center [667, 358] width 1253 height 634
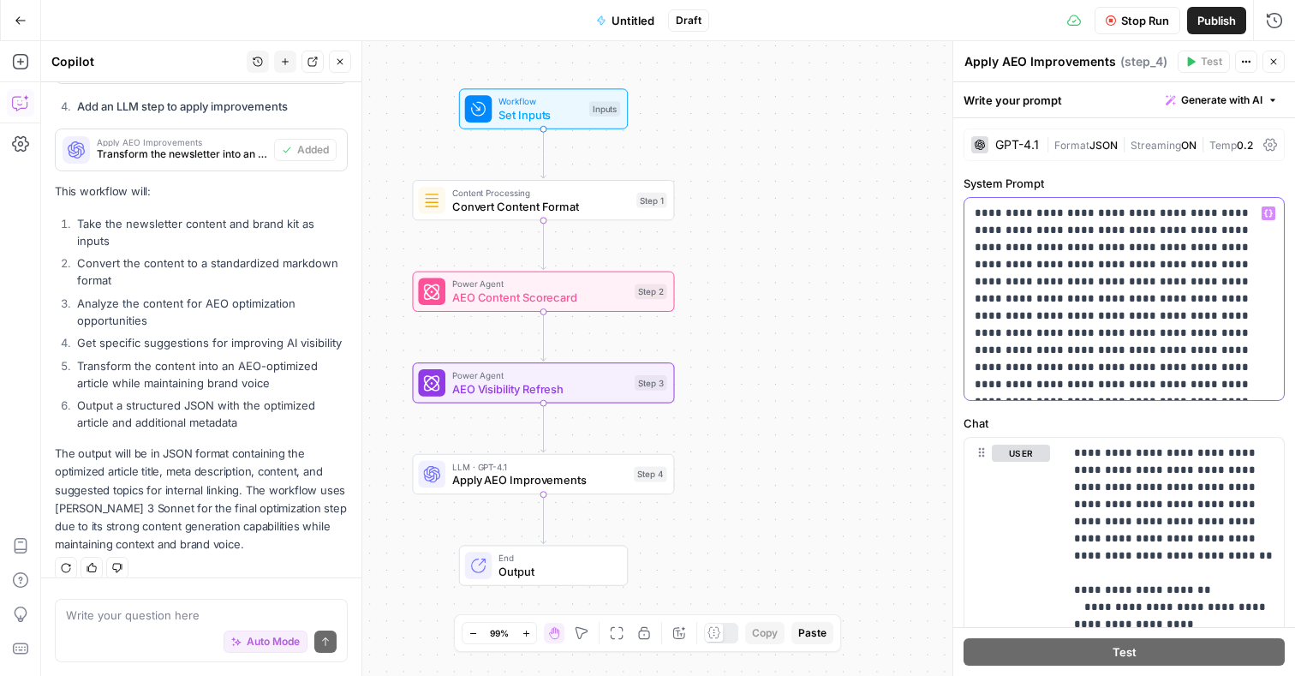
click at [1202, 285] on p "**********" at bounding box center [1123, 299] width 299 height 188
click at [1213, 15] on span "Publish" at bounding box center [1216, 20] width 39 height 17
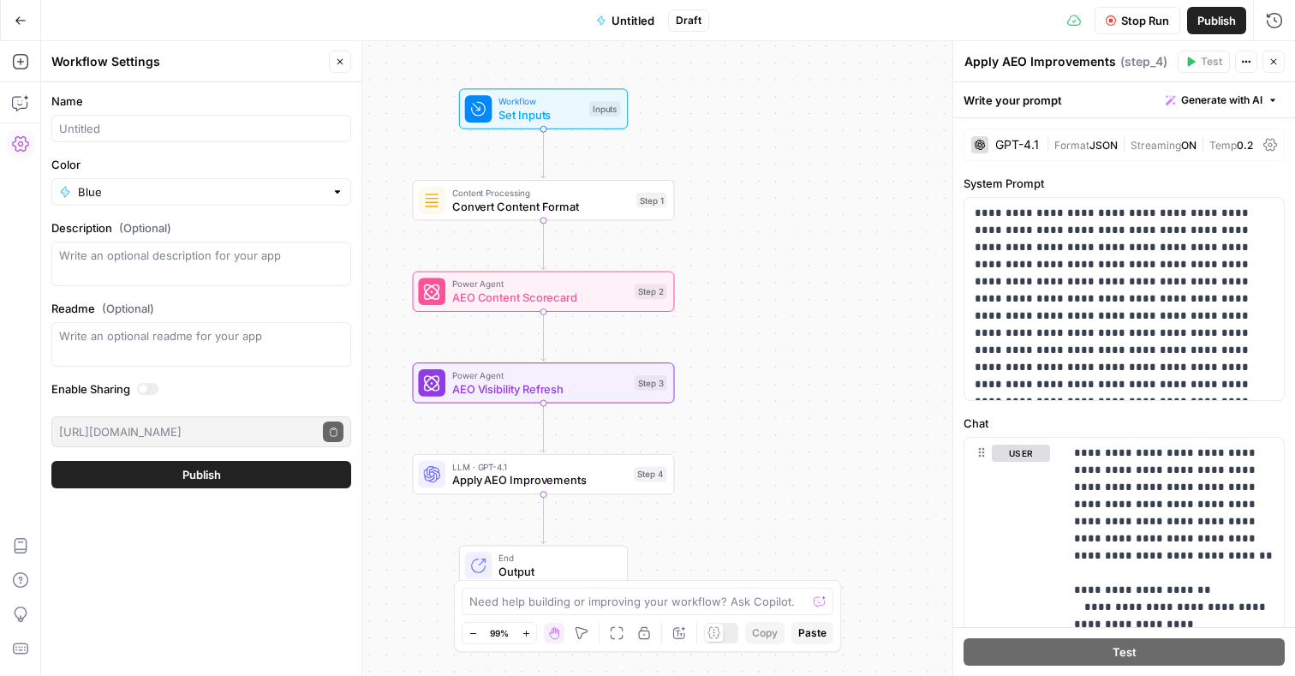
click at [176, 103] on label "Name" at bounding box center [201, 100] width 300 height 17
click at [176, 120] on input "Name" at bounding box center [201, 128] width 284 height 17
type input "test"
click at [199, 482] on span "Publish" at bounding box center [201, 474] width 39 height 17
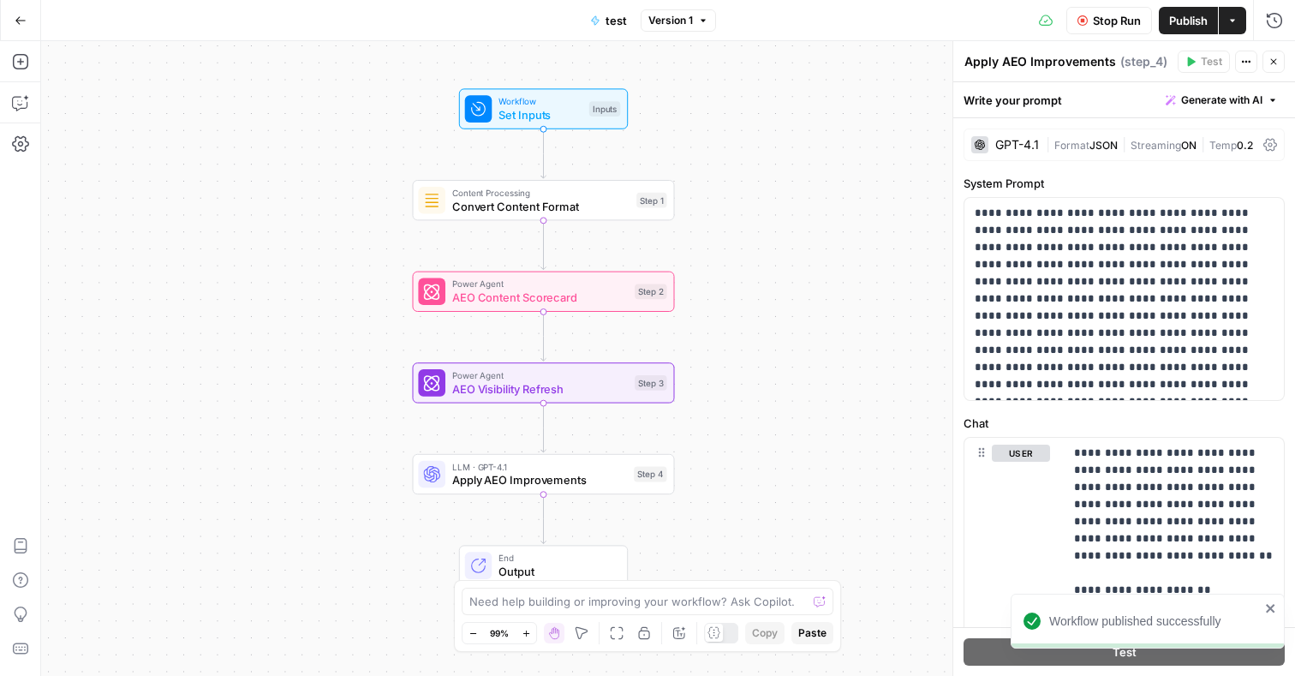
click at [1224, 26] on button "Actions" at bounding box center [1231, 20] width 27 height 27
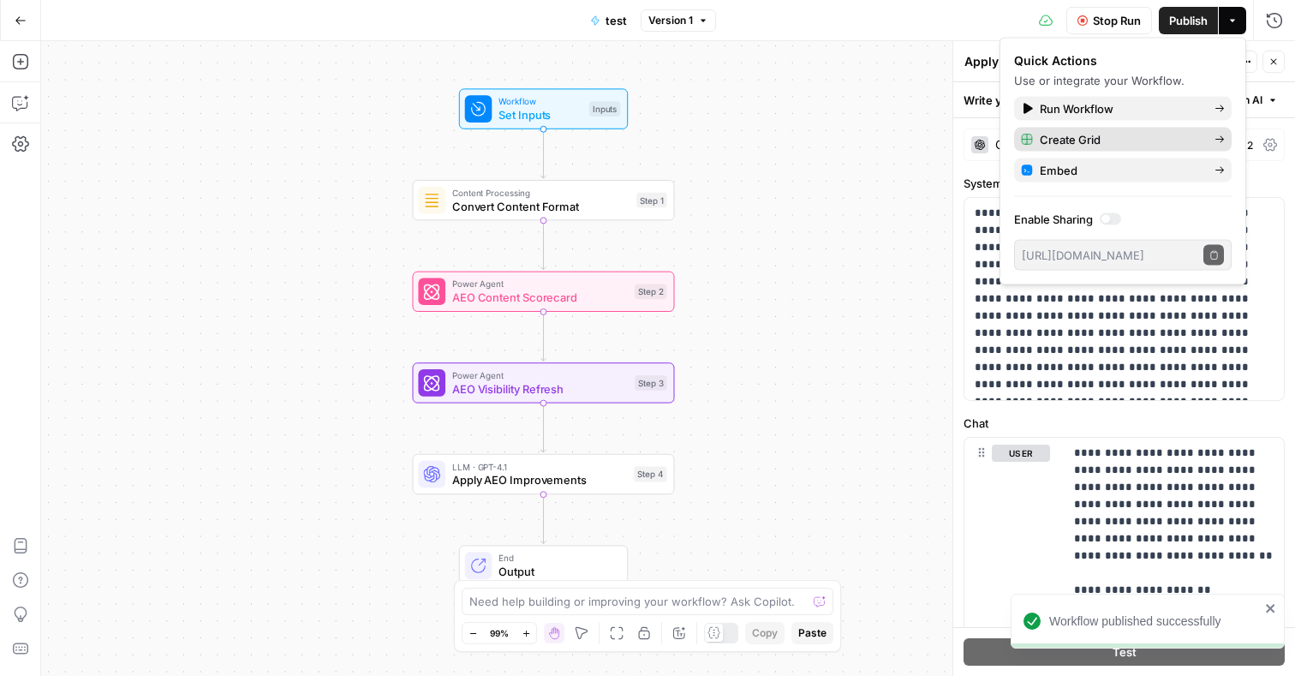
click at [1154, 137] on span "Create Grid" at bounding box center [1119, 139] width 161 height 17
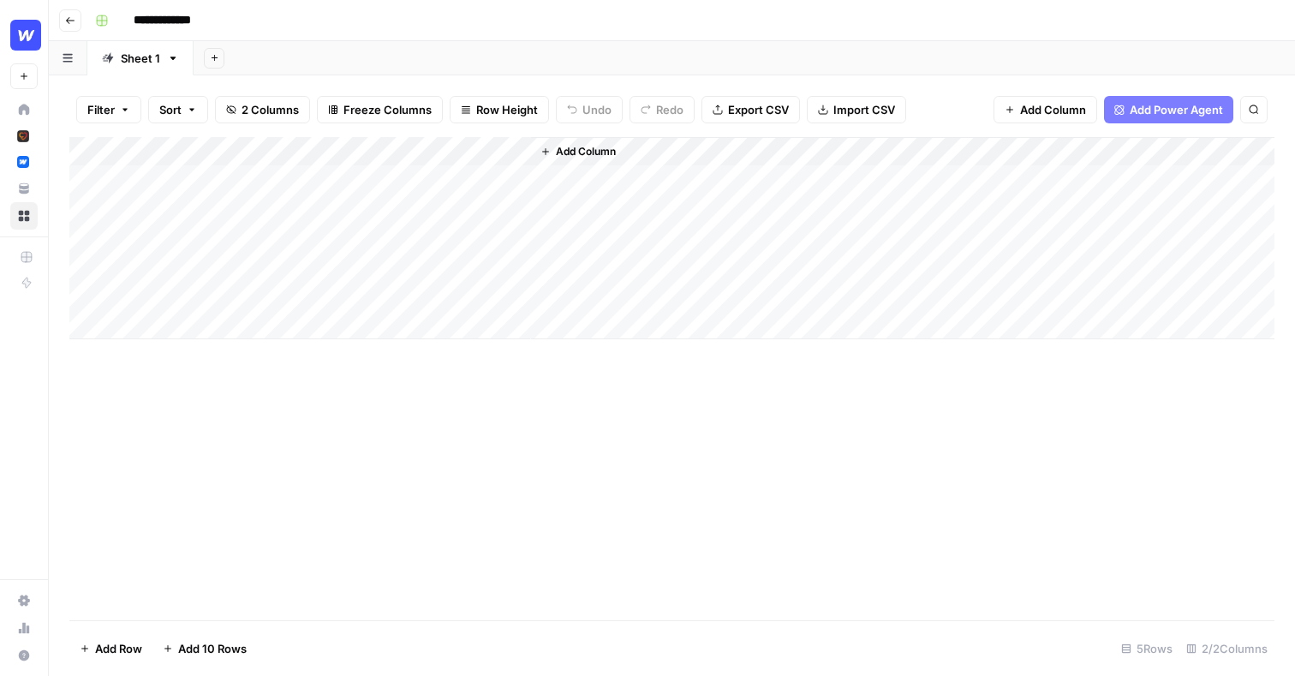
click at [493, 150] on div "Add Column" at bounding box center [671, 238] width 1205 height 202
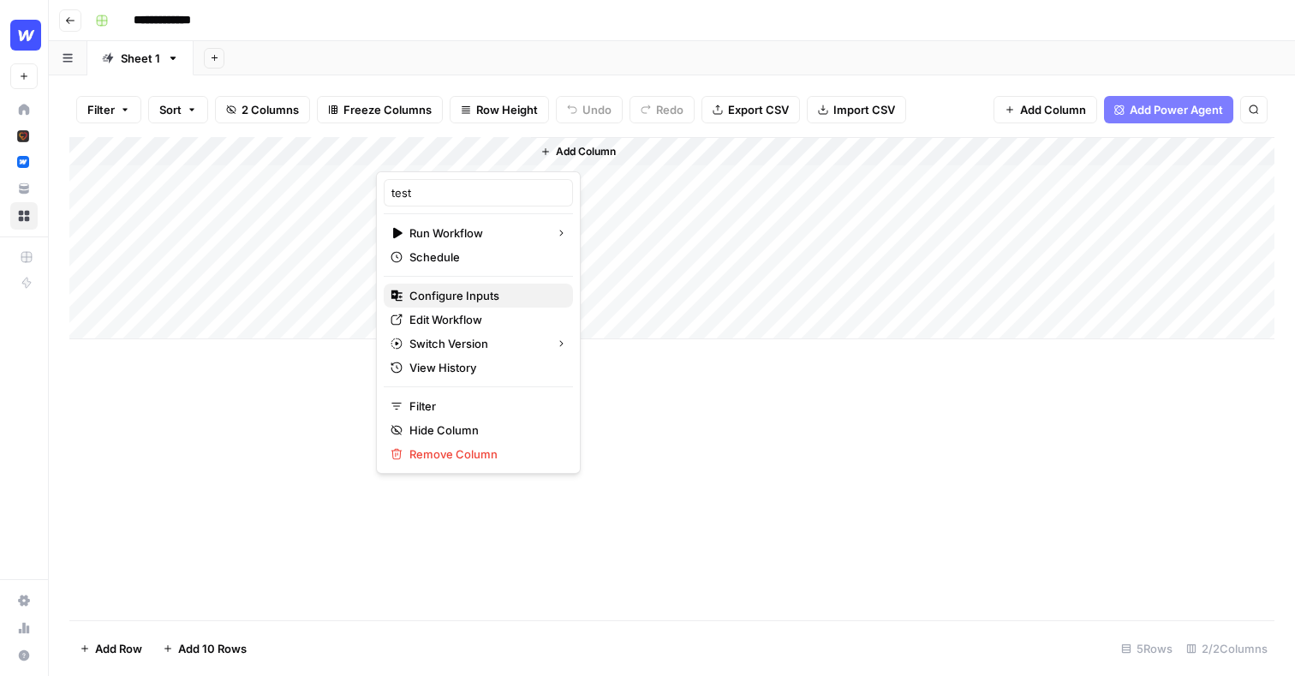
click at [485, 295] on span "Configure Inputs" at bounding box center [484, 295] width 150 height 17
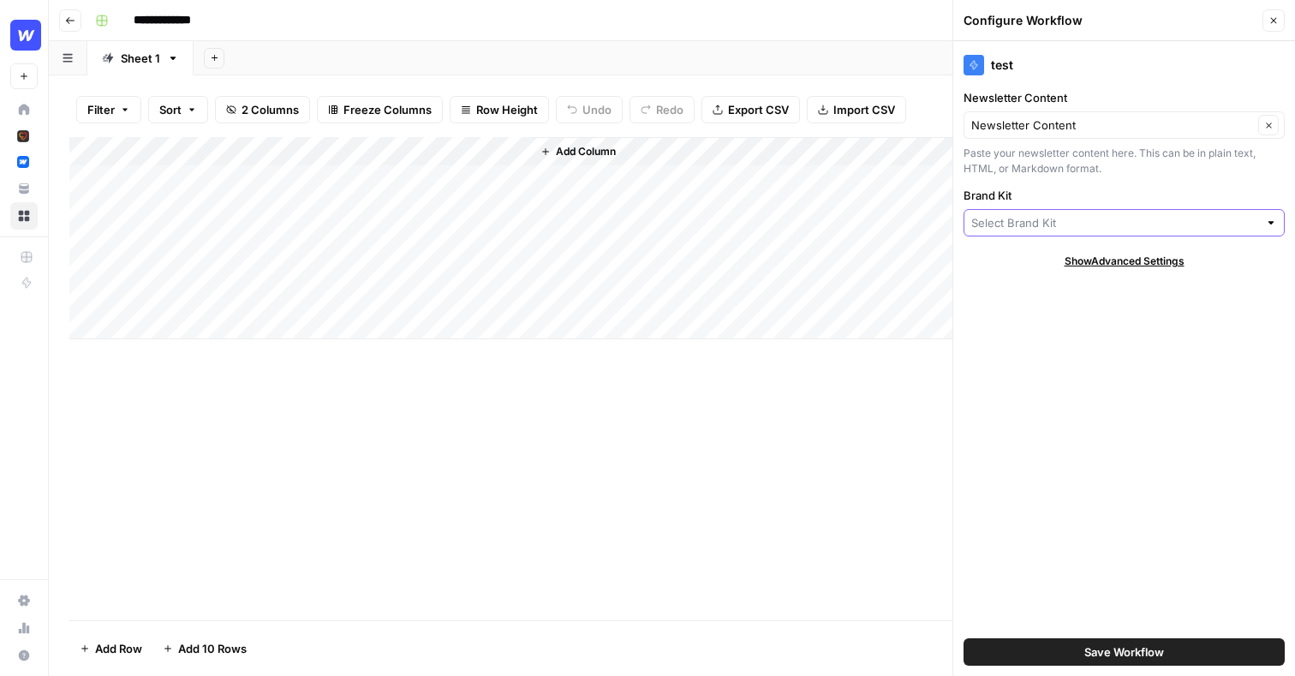
click at [1020, 216] on input "Brand Kit" at bounding box center [1114, 222] width 287 height 17
click at [1070, 199] on label "Brand Kit" at bounding box center [1123, 195] width 321 height 17
click at [1070, 214] on input "Brand Kit" at bounding box center [1114, 222] width 287 height 17
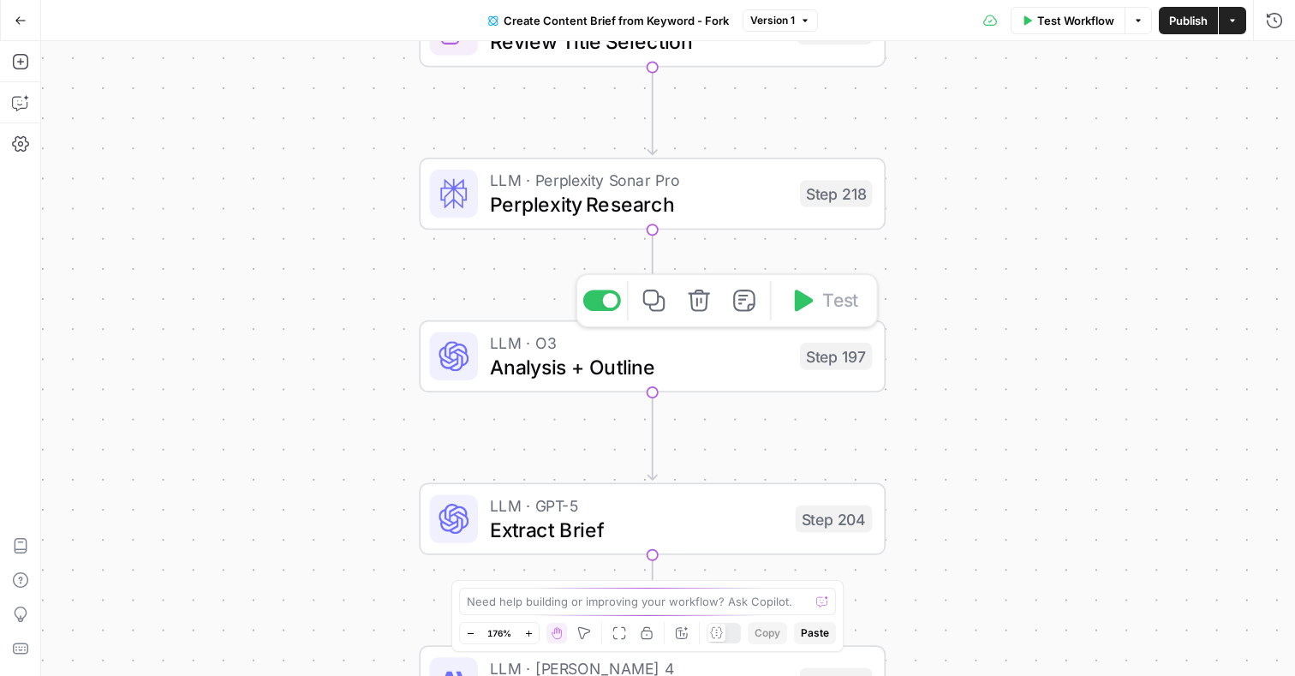
click at [711, 377] on span "Analysis + Outline" at bounding box center [639, 367] width 298 height 30
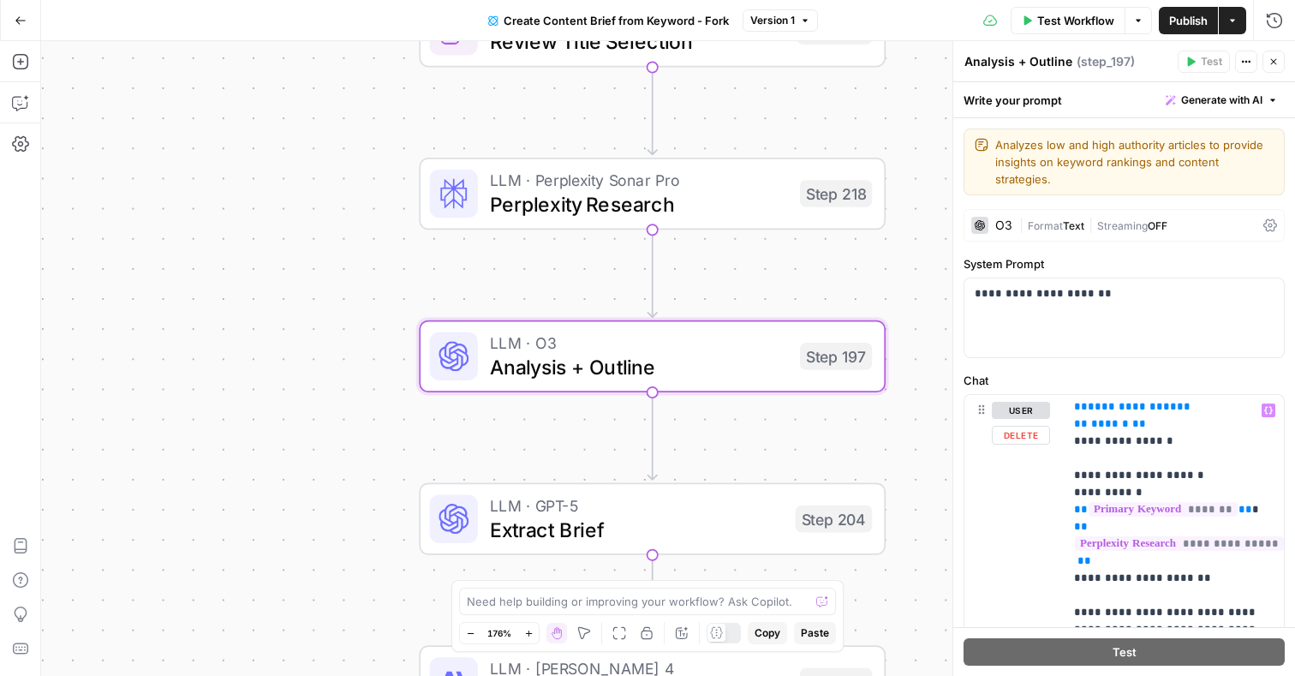
scroll to position [1211, 0]
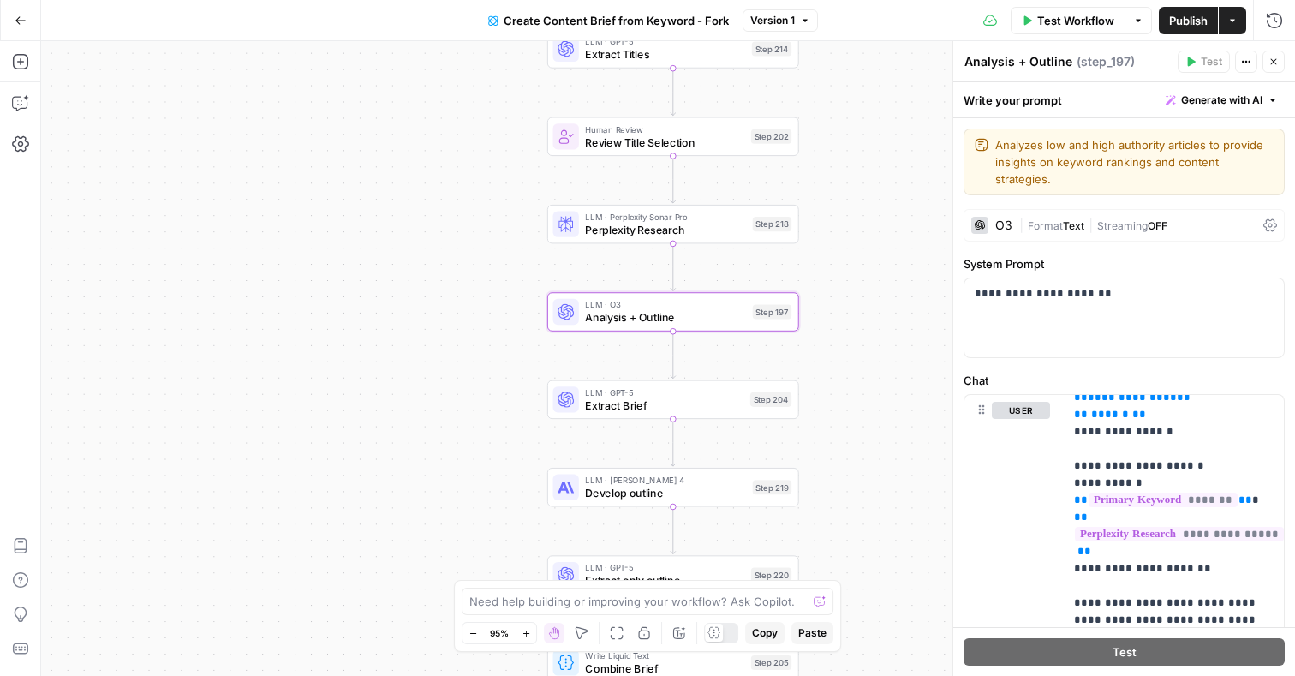
drag, startPoint x: 817, startPoint y: 157, endPoint x: 776, endPoint y: 286, distance: 135.7
click at [776, 286] on div "Workflow Set Inputs Inputs Google Search Perform Google Search Step 51 Loop Ite…" at bounding box center [667, 358] width 1253 height 634
